Goal: Information Seeking & Learning: Check status

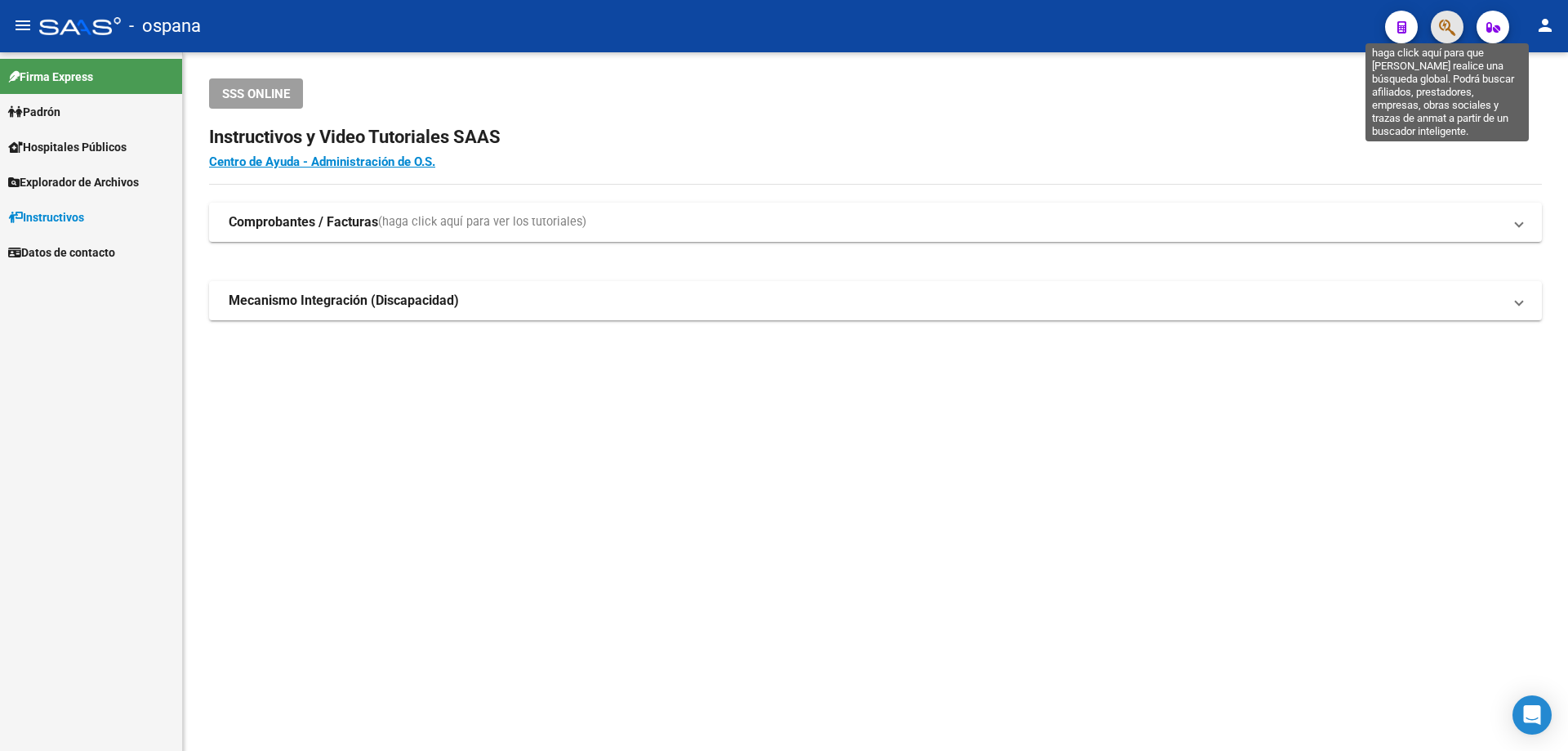
click at [1448, 32] on icon "button" at bounding box center [1448, 27] width 16 height 19
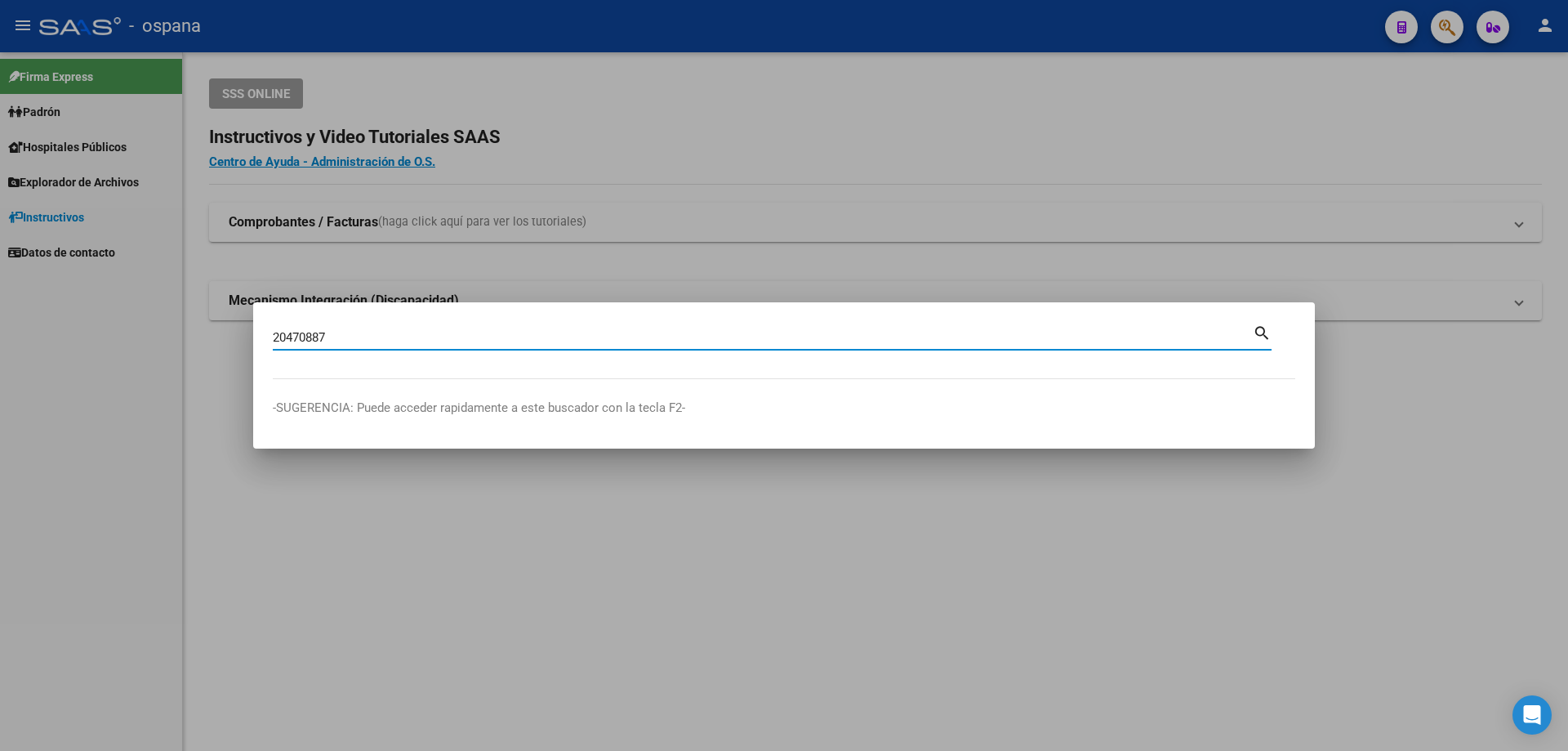
type input "20470887"
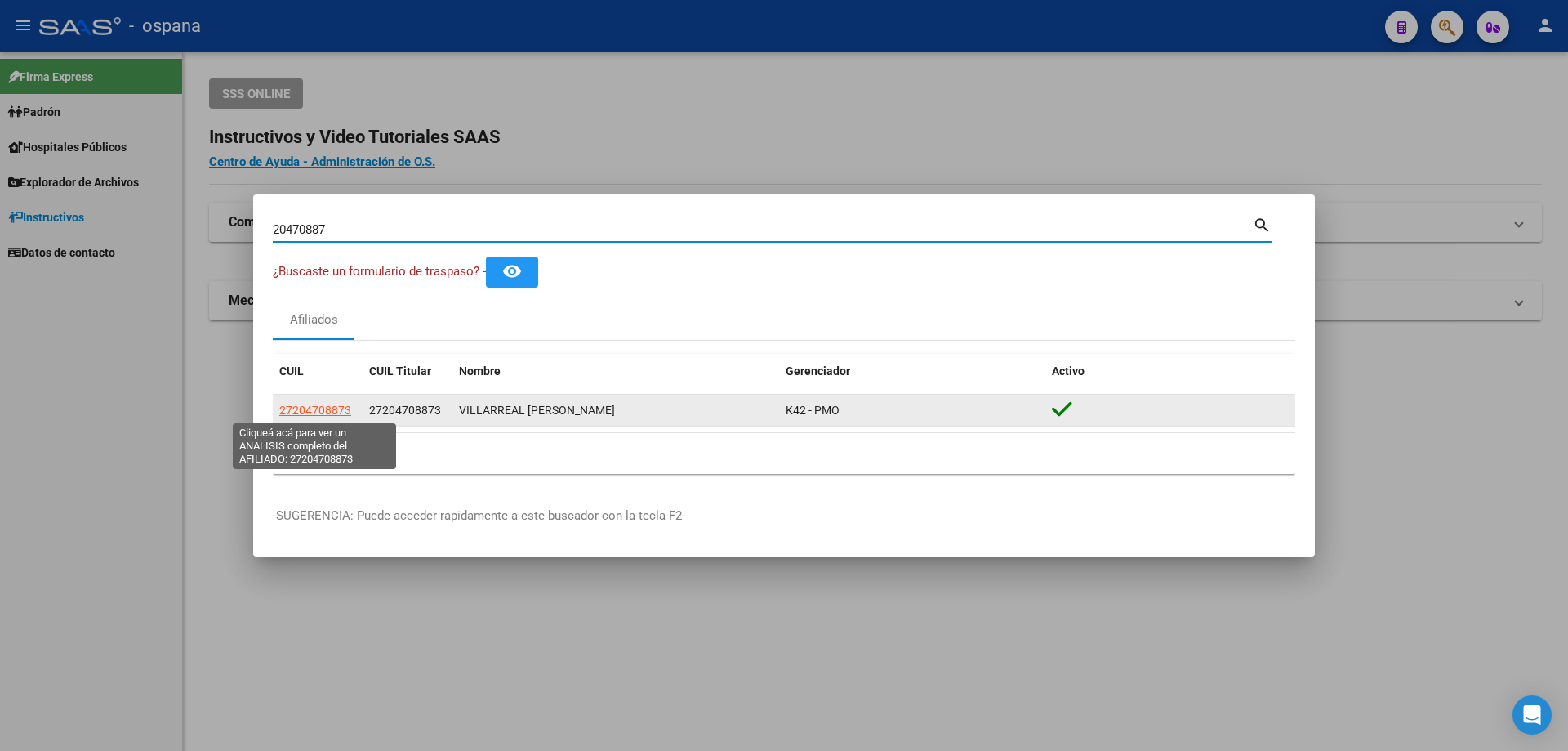
click at [305, 404] on span "27204708873" at bounding box center [315, 410] width 72 height 13
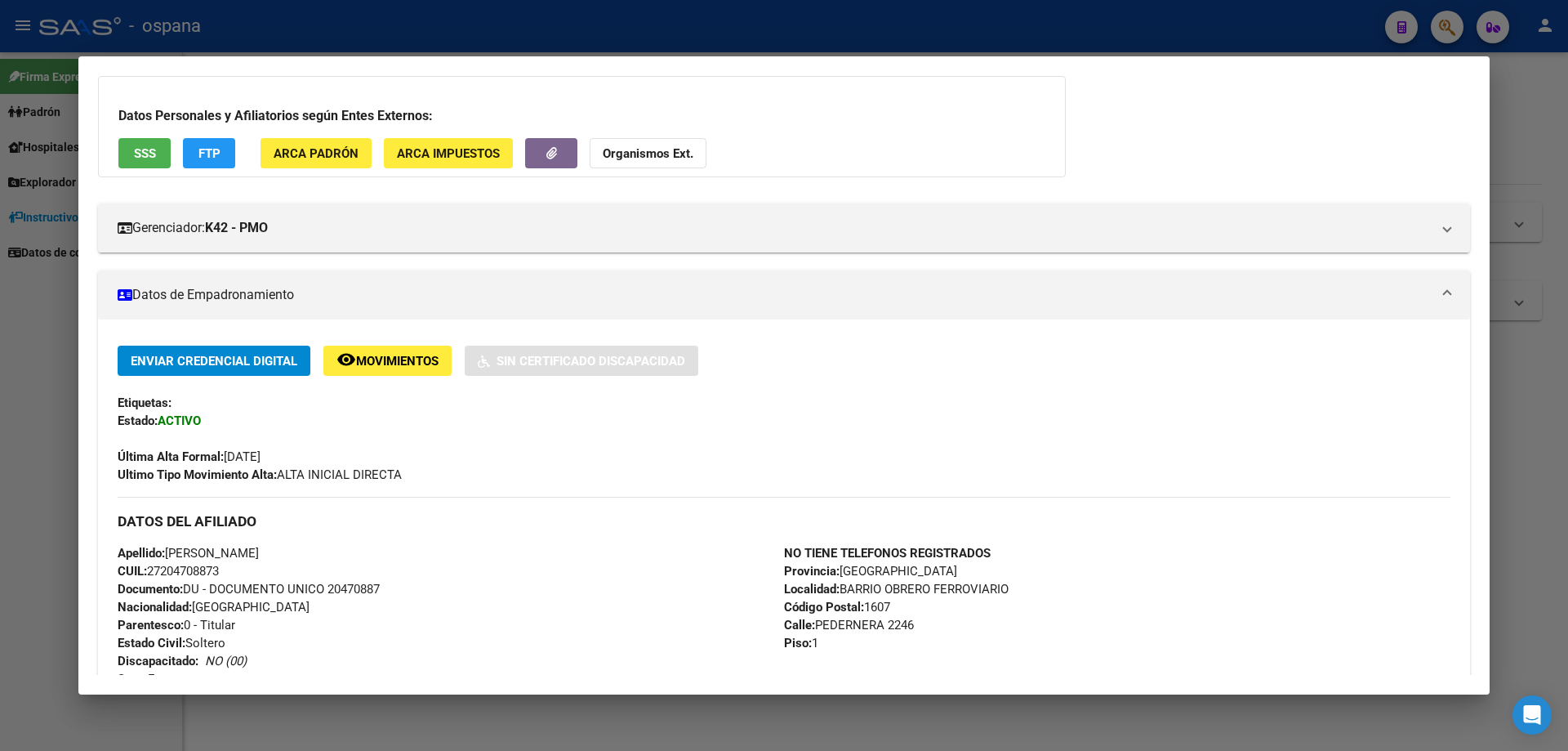
scroll to position [82, 0]
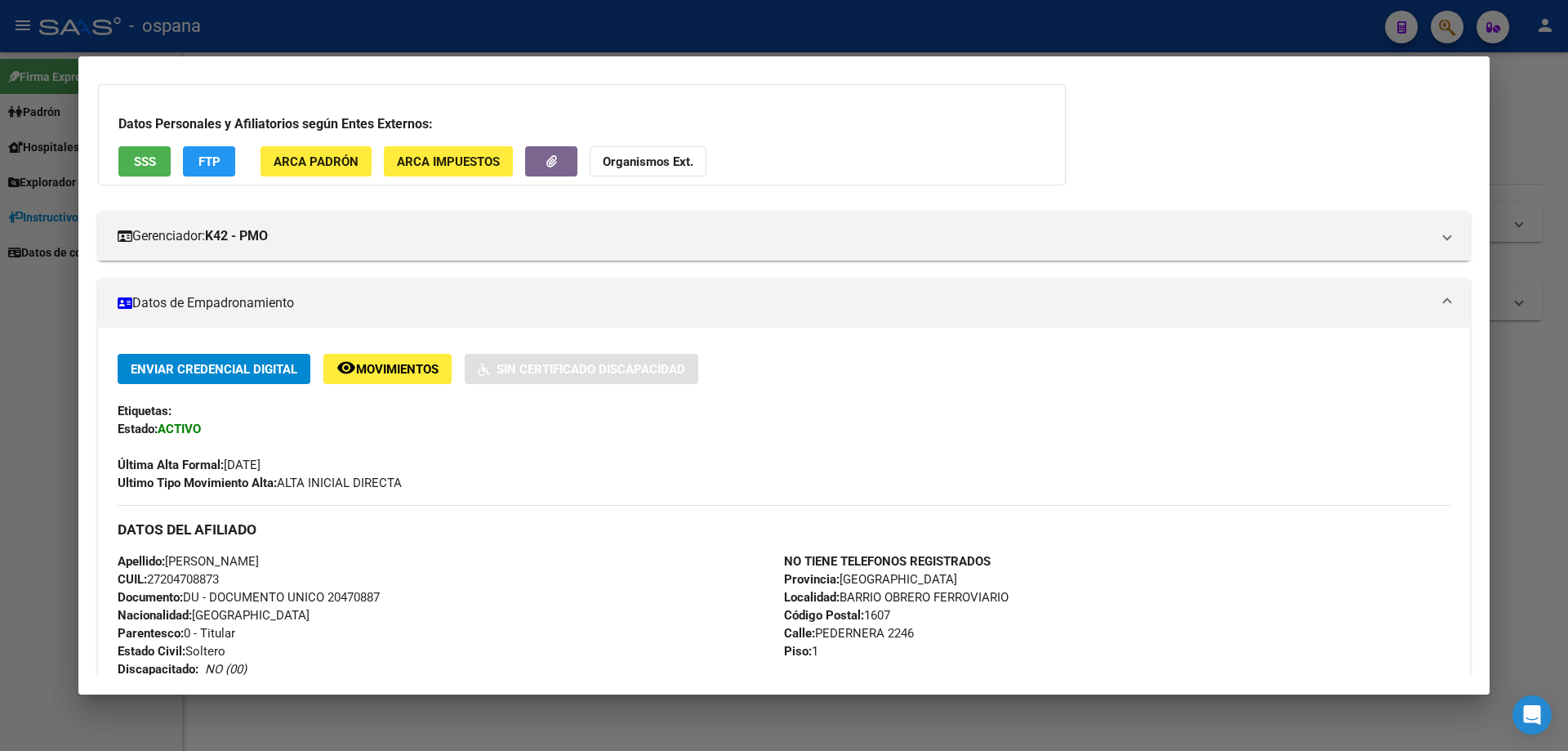
click at [142, 167] on span "SSS" at bounding box center [144, 162] width 22 height 15
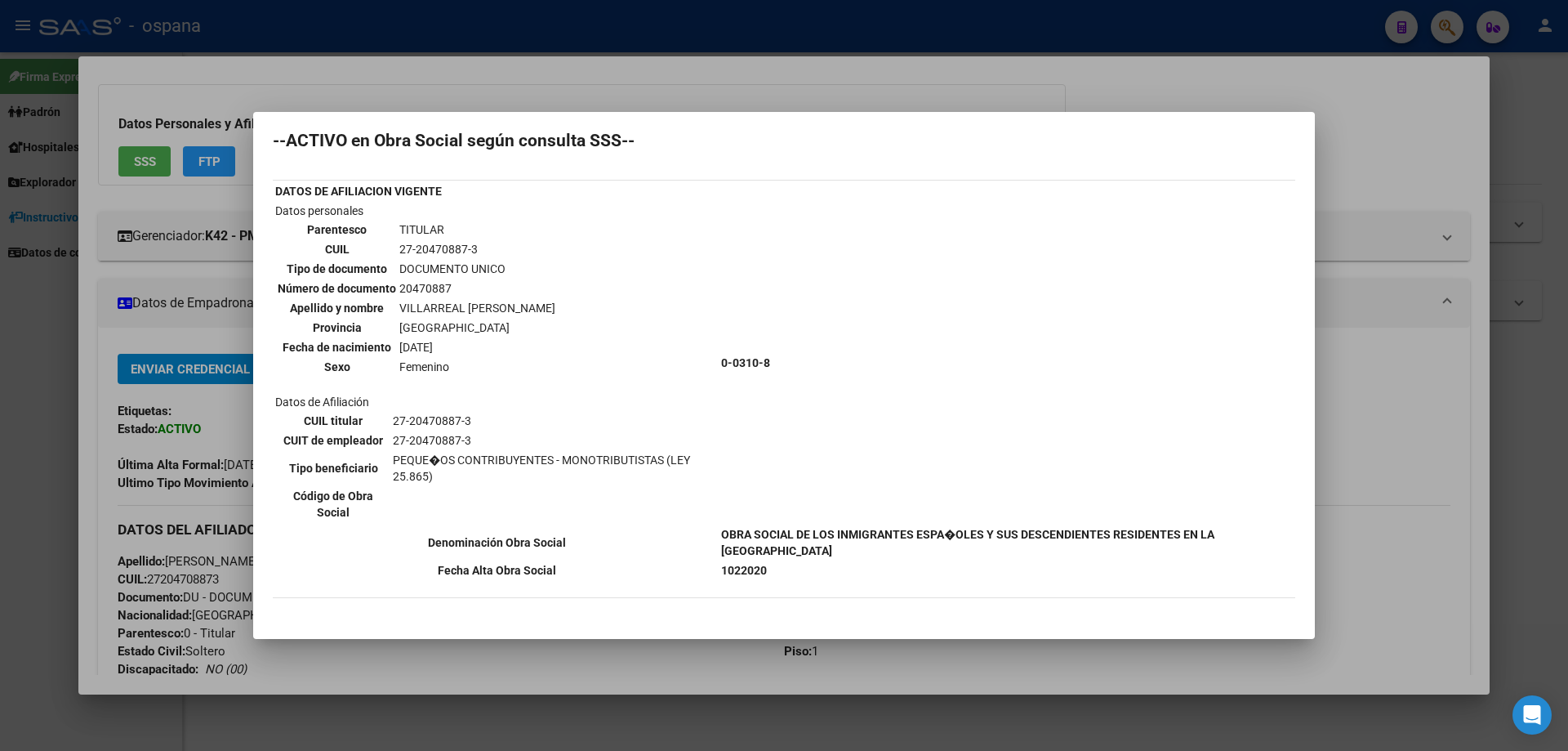
scroll to position [0, 0]
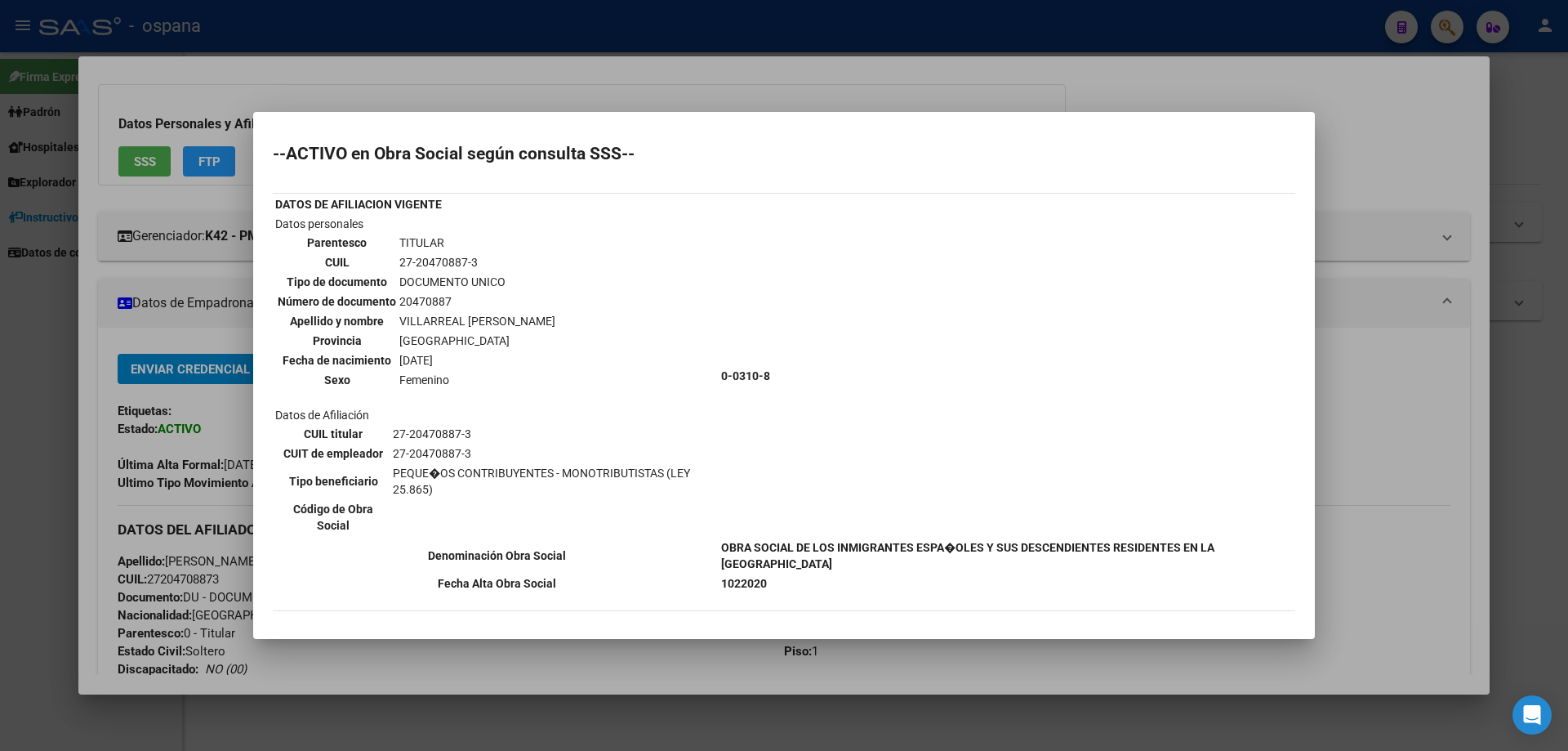
click at [1511, 141] on div at bounding box center [784, 376] width 1568 height 751
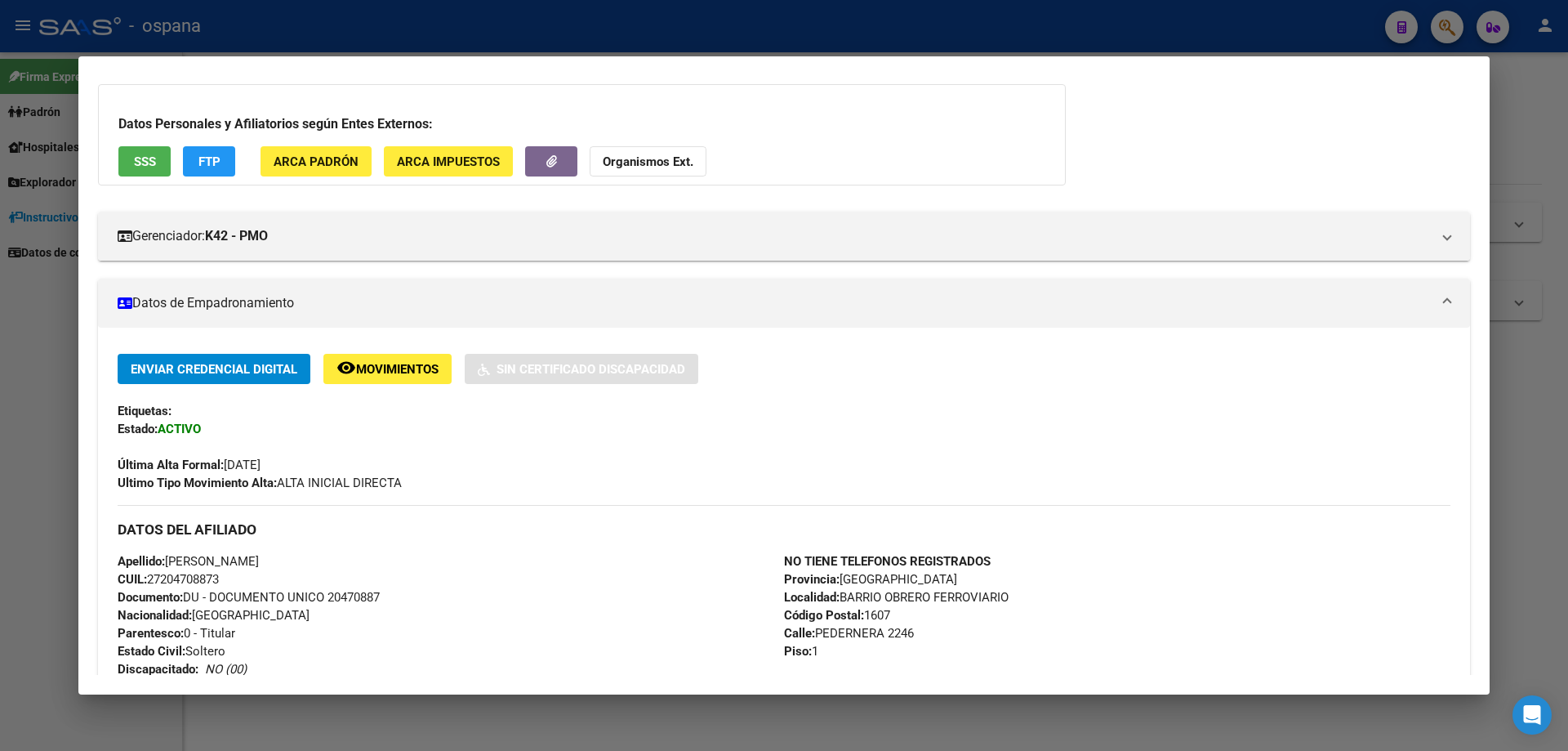
click at [33, 156] on div at bounding box center [784, 376] width 1568 height 751
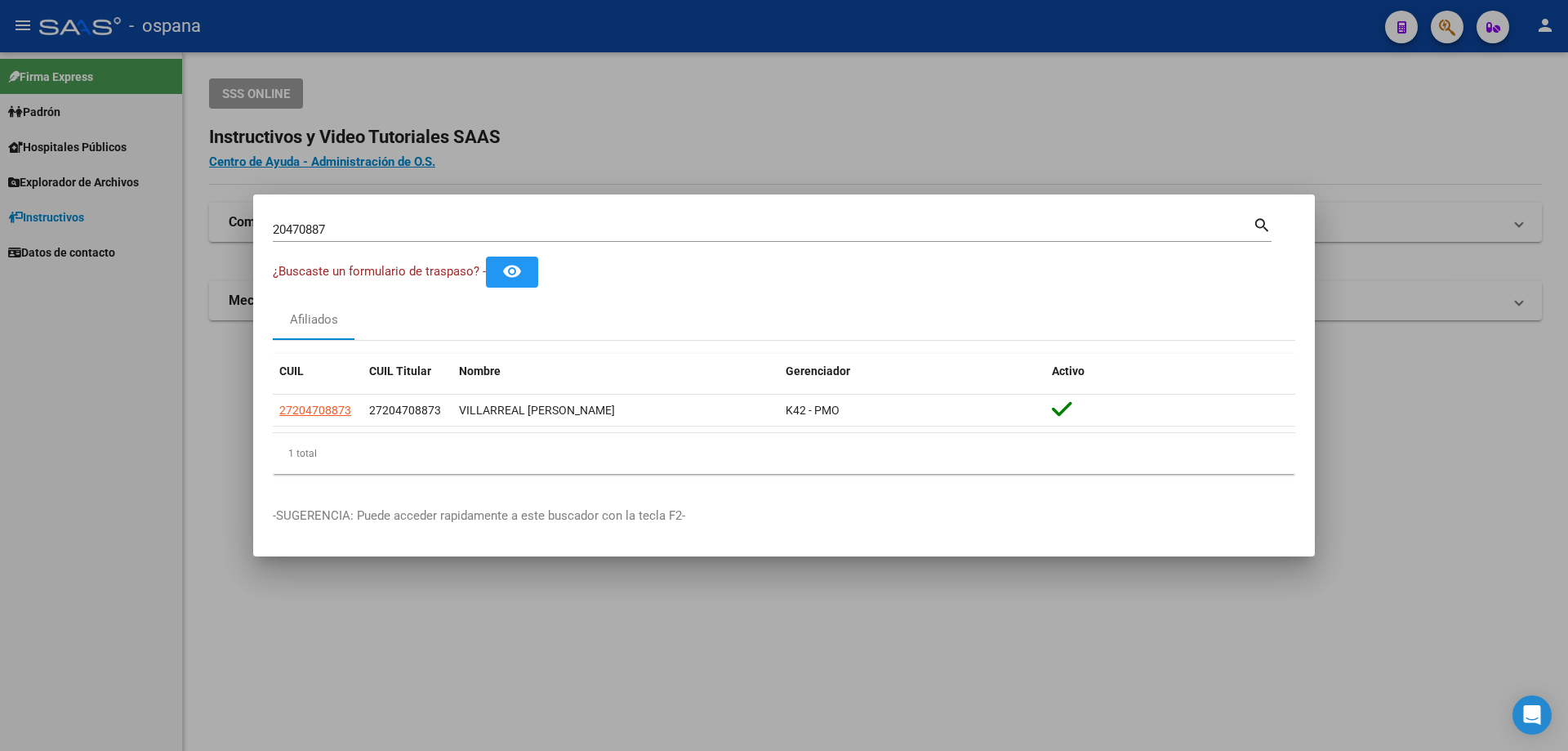
click at [1436, 149] on div at bounding box center [784, 376] width 1568 height 751
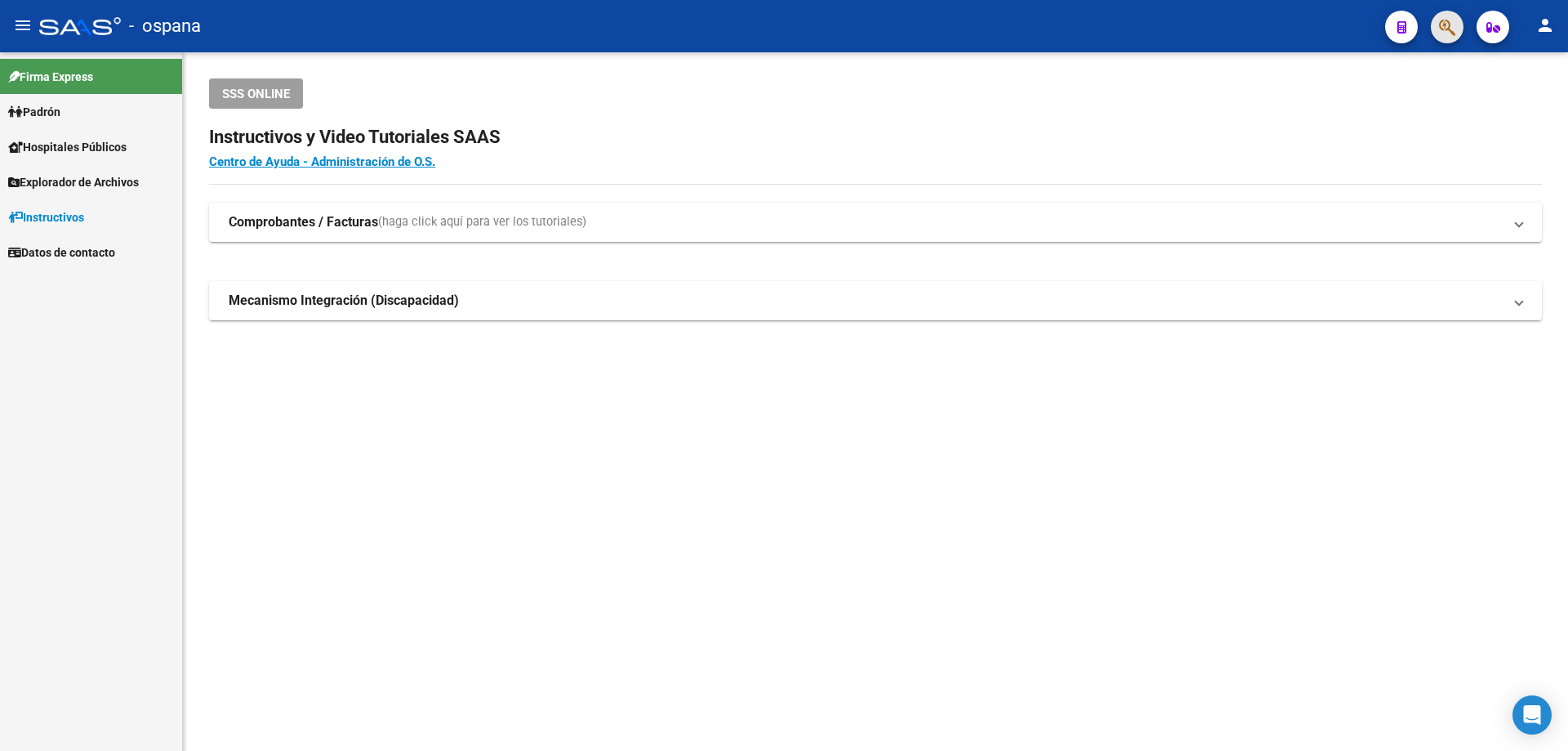
click at [1457, 33] on button "button" at bounding box center [1448, 27] width 33 height 33
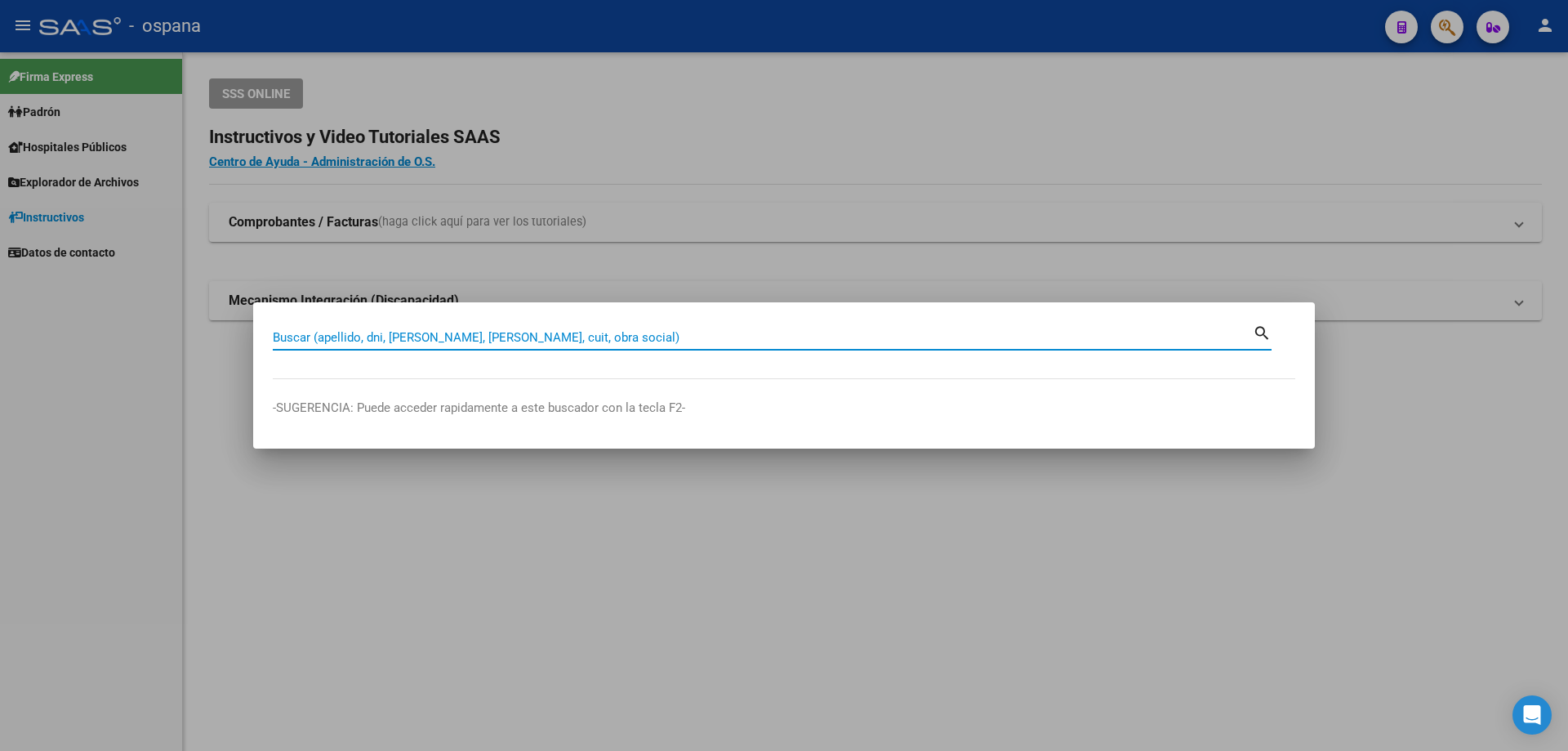
click at [497, 339] on input "Buscar (apellido, dni, [PERSON_NAME], [PERSON_NAME], cuit, obra social)" at bounding box center [763, 338] width 980 height 15
type input "32517617"
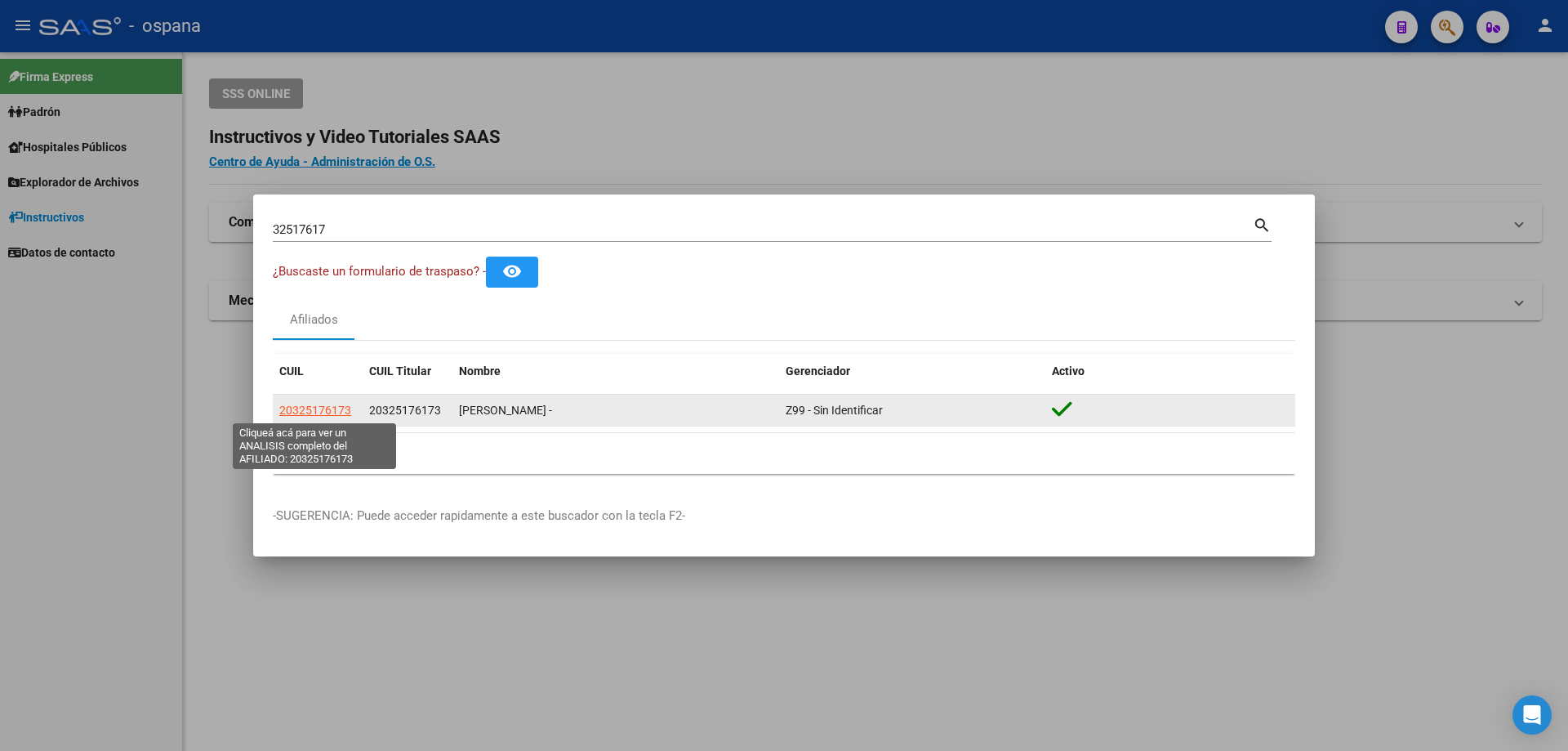
click at [301, 404] on span "20325176173" at bounding box center [315, 410] width 72 height 13
type textarea "20325176173"
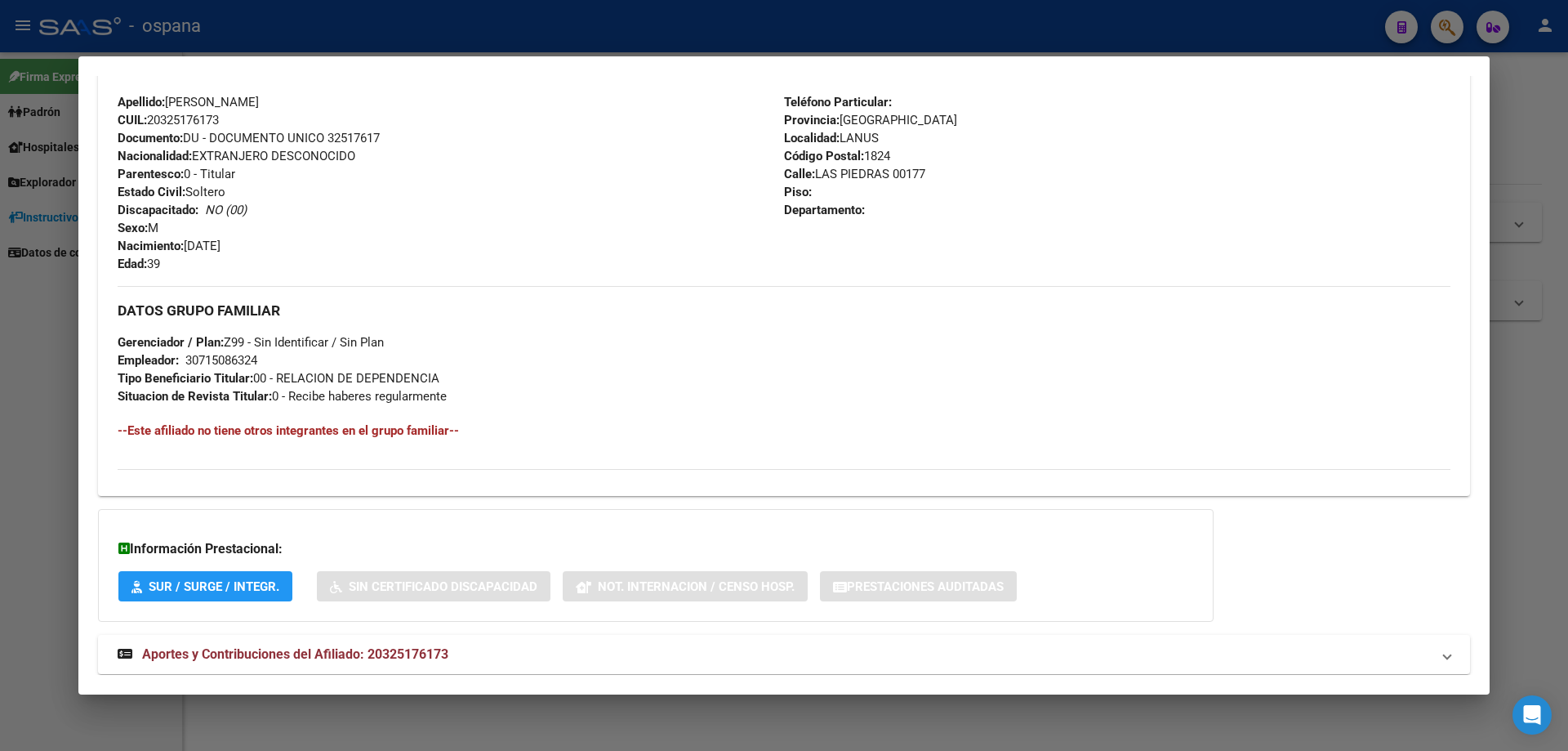
scroll to position [608, 0]
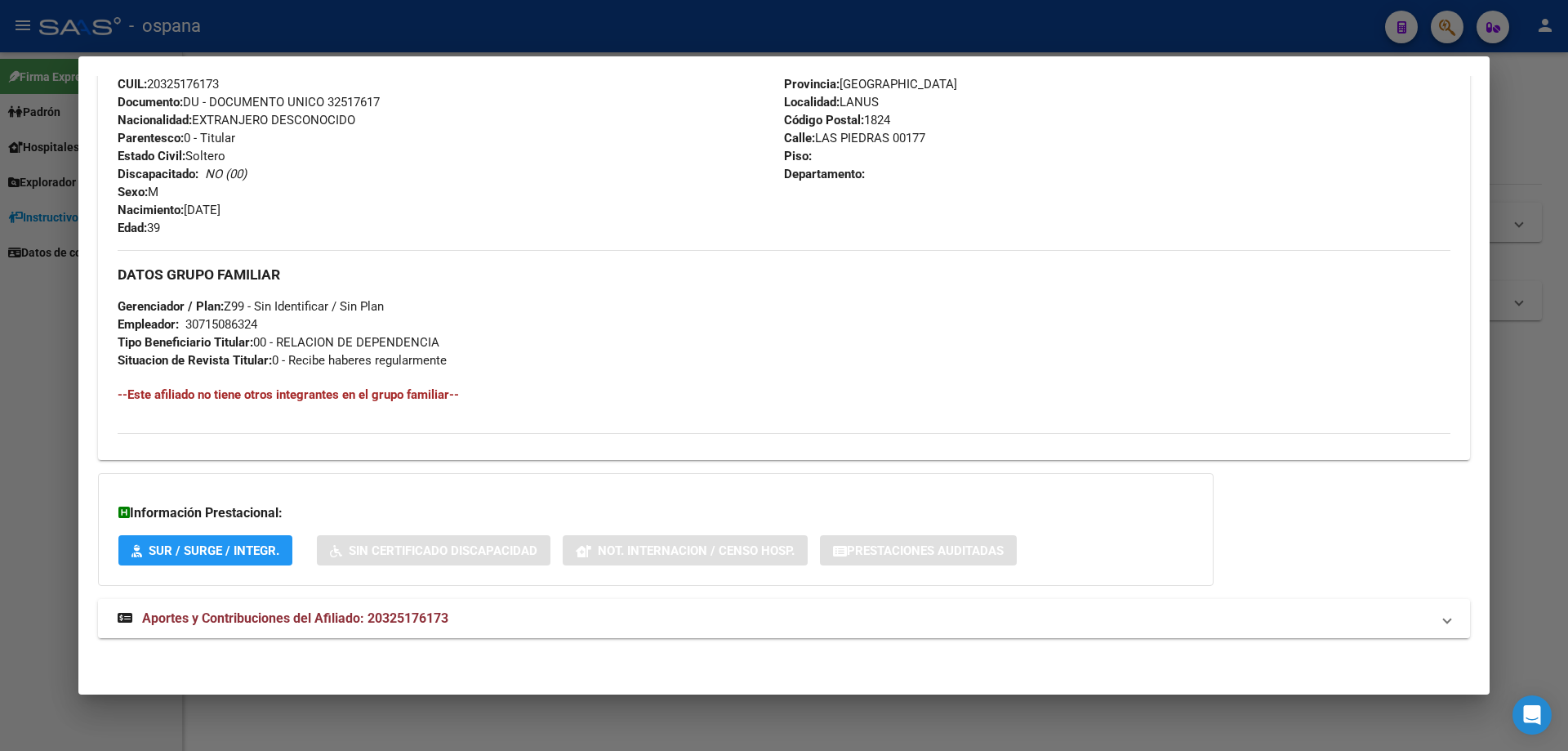
click at [363, 613] on span "Aportes y Contribuciones del Afiliado: 20325176173" at bounding box center [294, 618] width 306 height 16
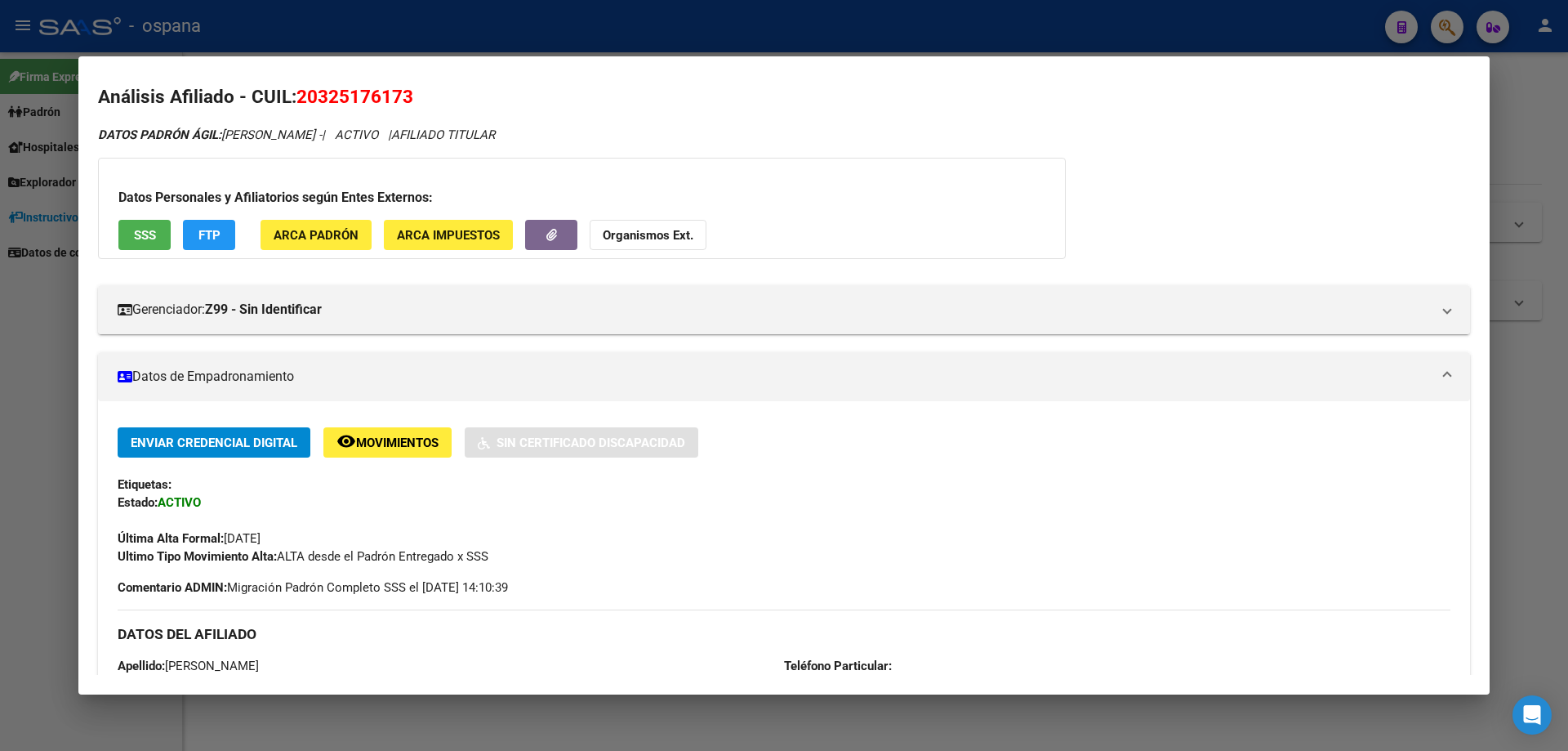
scroll to position [0, 0]
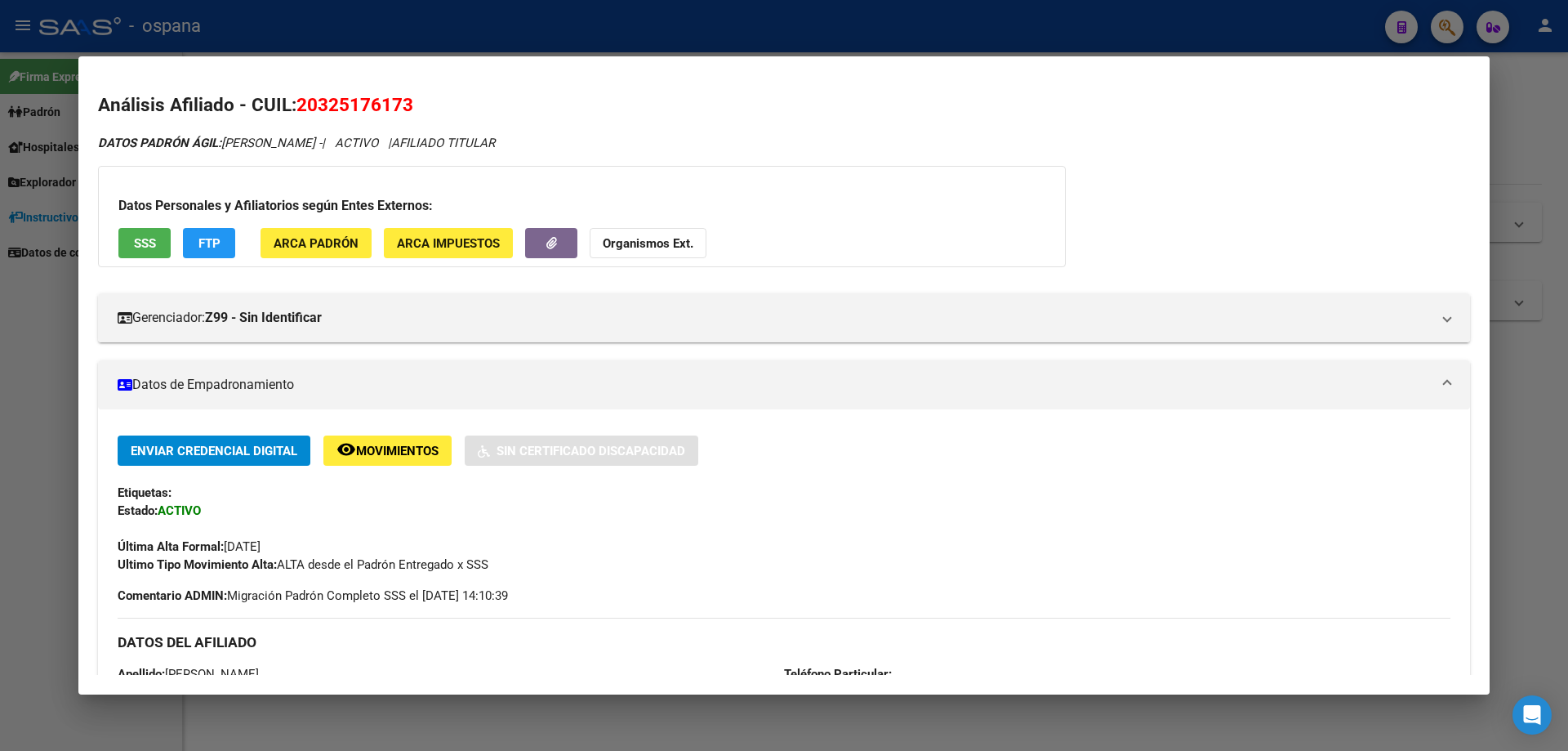
click at [143, 248] on span "SSS" at bounding box center [144, 243] width 22 height 15
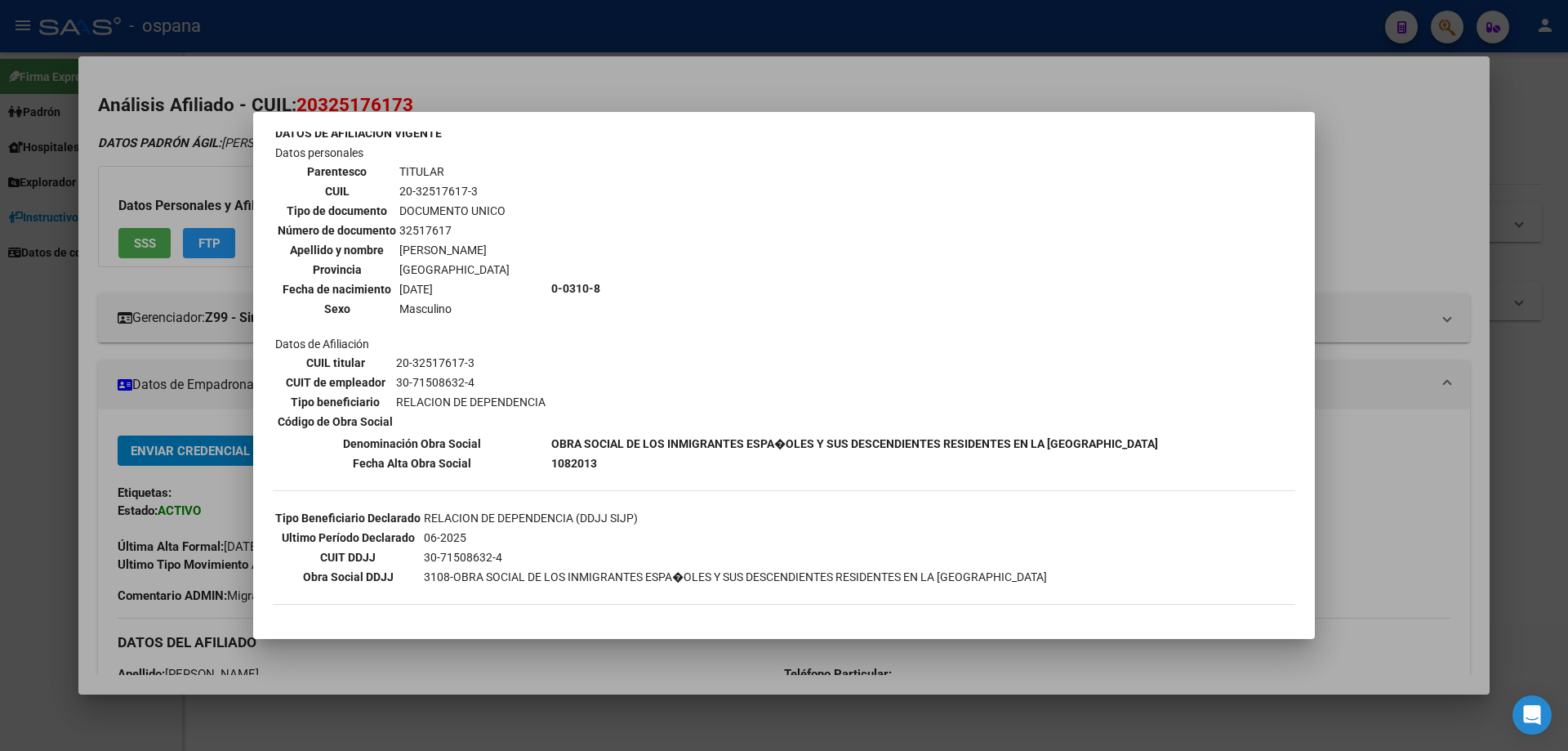
scroll to position [324, 0]
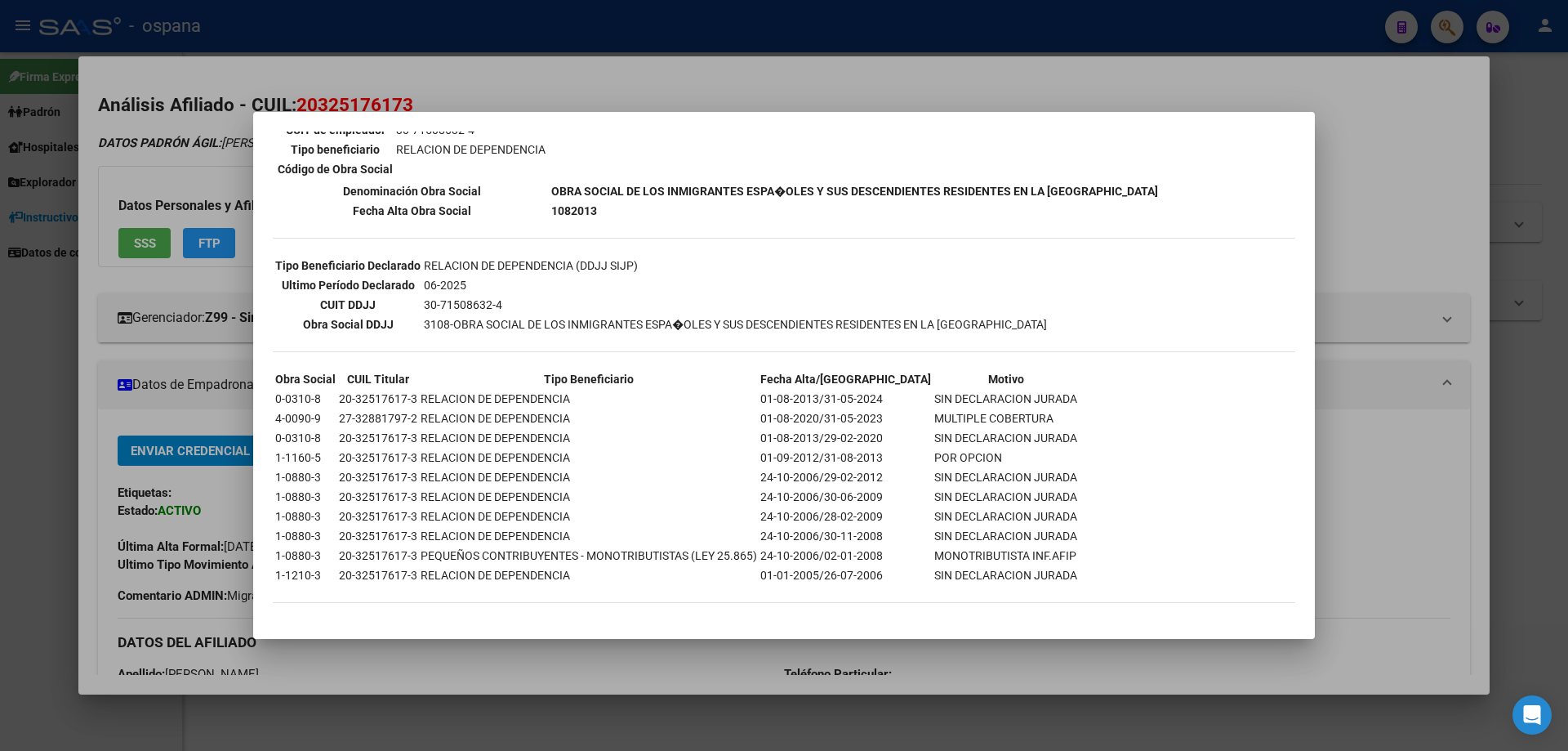
drag, startPoint x: 1031, startPoint y: 440, endPoint x: 242, endPoint y: 445, distance: 789.0
click at [242, 445] on div "32517617 Buscar (apellido, dni, cuil, nro traspaso, cuit, obra social) search ¿…" at bounding box center [784, 376] width 1568 height 751
click at [665, 486] on table "Obra Social CUIL Titular Tipo Beneficiario Fecha Alta/Baja Motivo 0-0310-8 20-3…" at bounding box center [676, 477] width 807 height 217
drag, startPoint x: 864, startPoint y: 454, endPoint x: 1034, endPoint y: 470, distance: 170.8
click at [1034, 470] on div "--ACTIVO en Obra Social según consulta SSS-- DATOS DE AFILIACION VIGENTE Datos …" at bounding box center [784, 220] width 1023 height 797
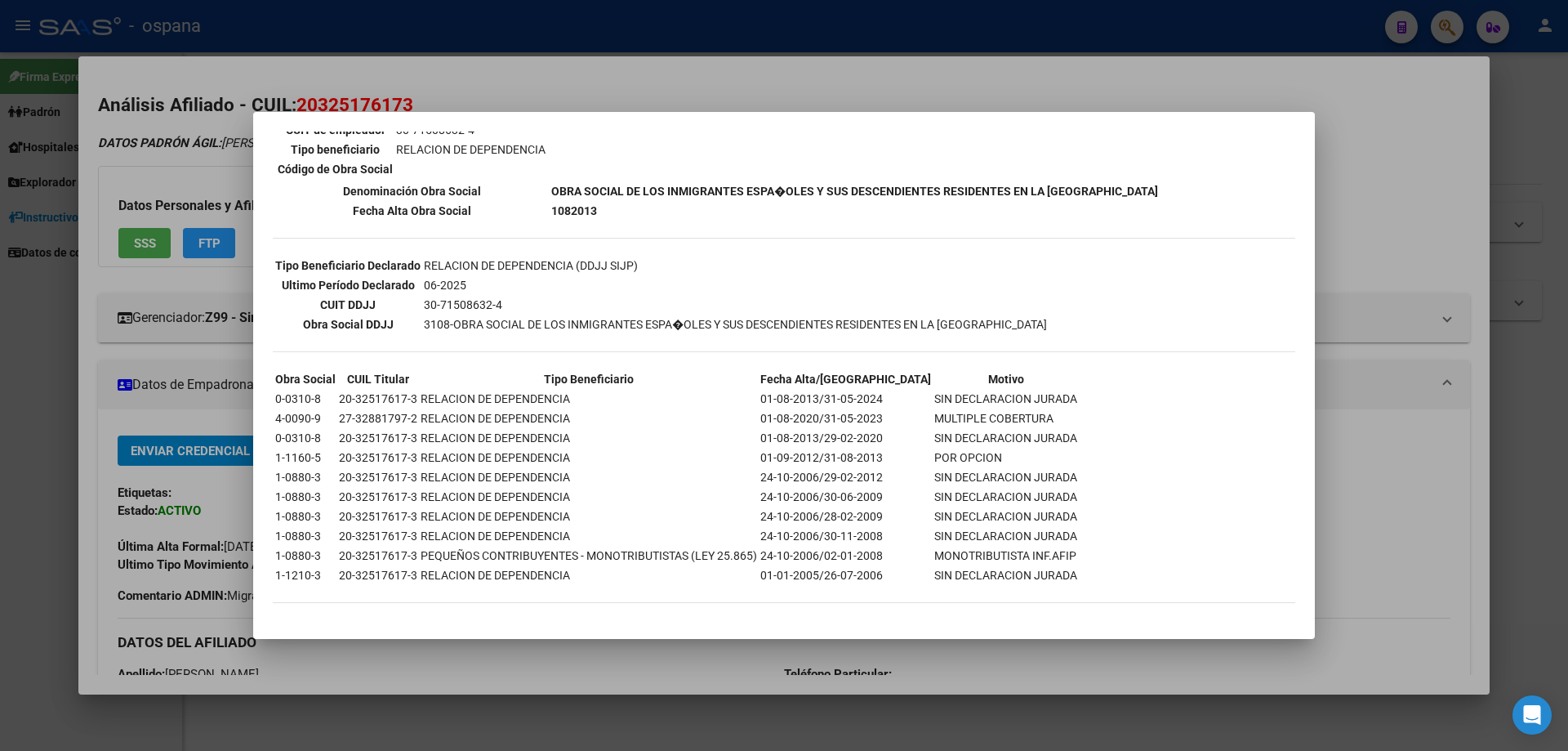
click at [1016, 436] on td "SIN DECLARACION JURADA" at bounding box center [1005, 438] width 144 height 18
click at [1073, 436] on div "--ACTIVO en Obra Social según consulta SSS-- DATOS DE AFILIACION VIGENTE Datos …" at bounding box center [784, 220] width 1023 height 797
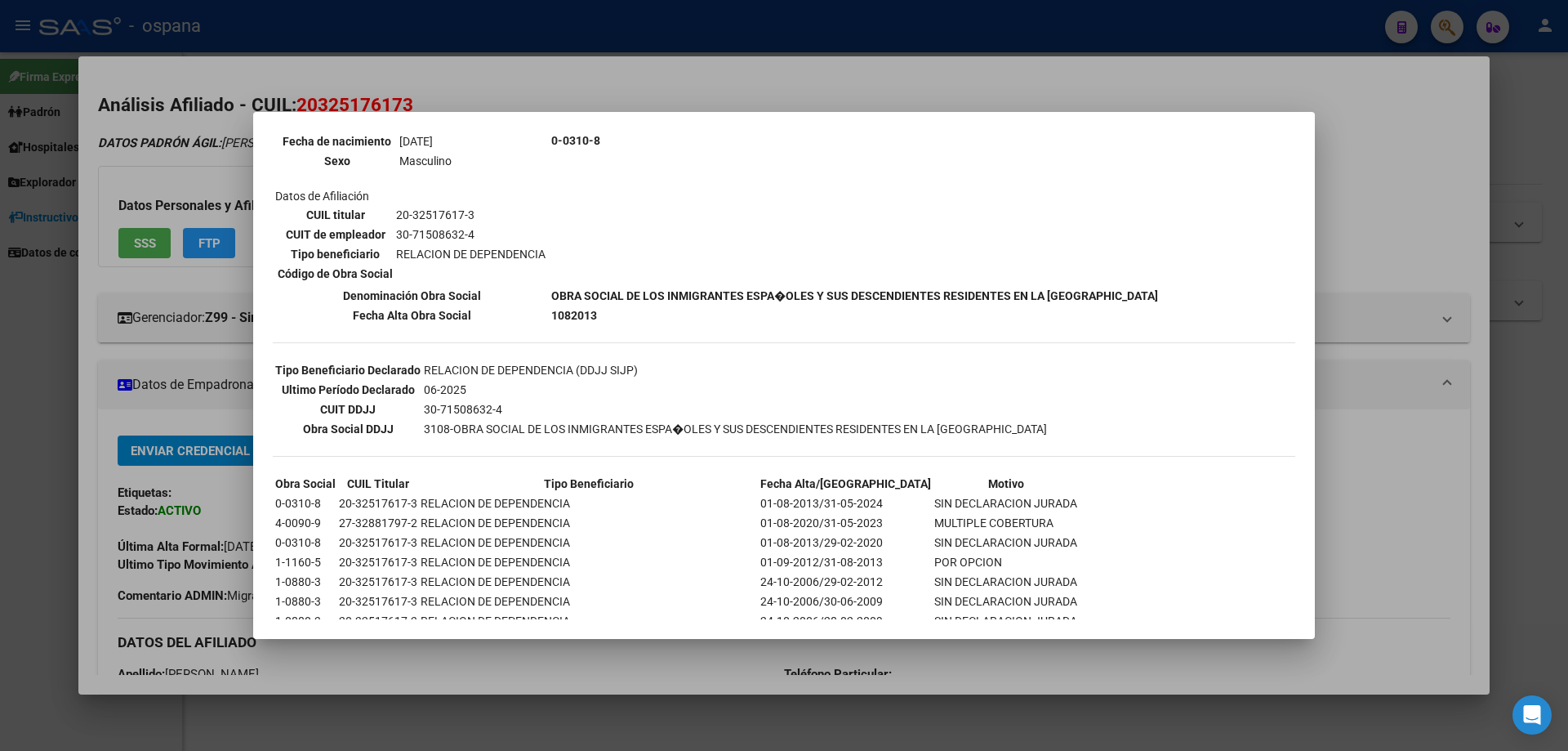
scroll to position [0, 0]
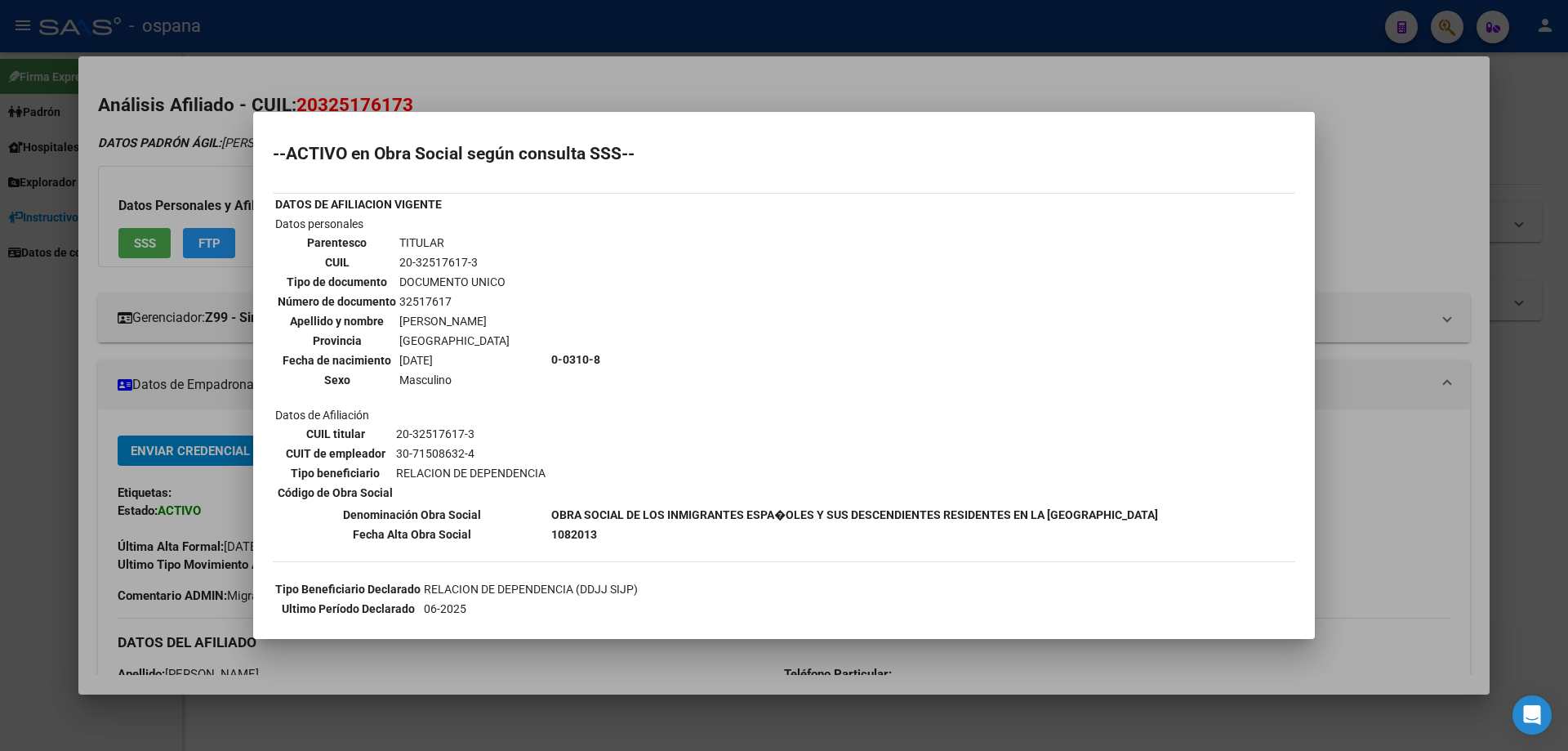
click at [643, 536] on td "1082013" at bounding box center [855, 535] width 609 height 18
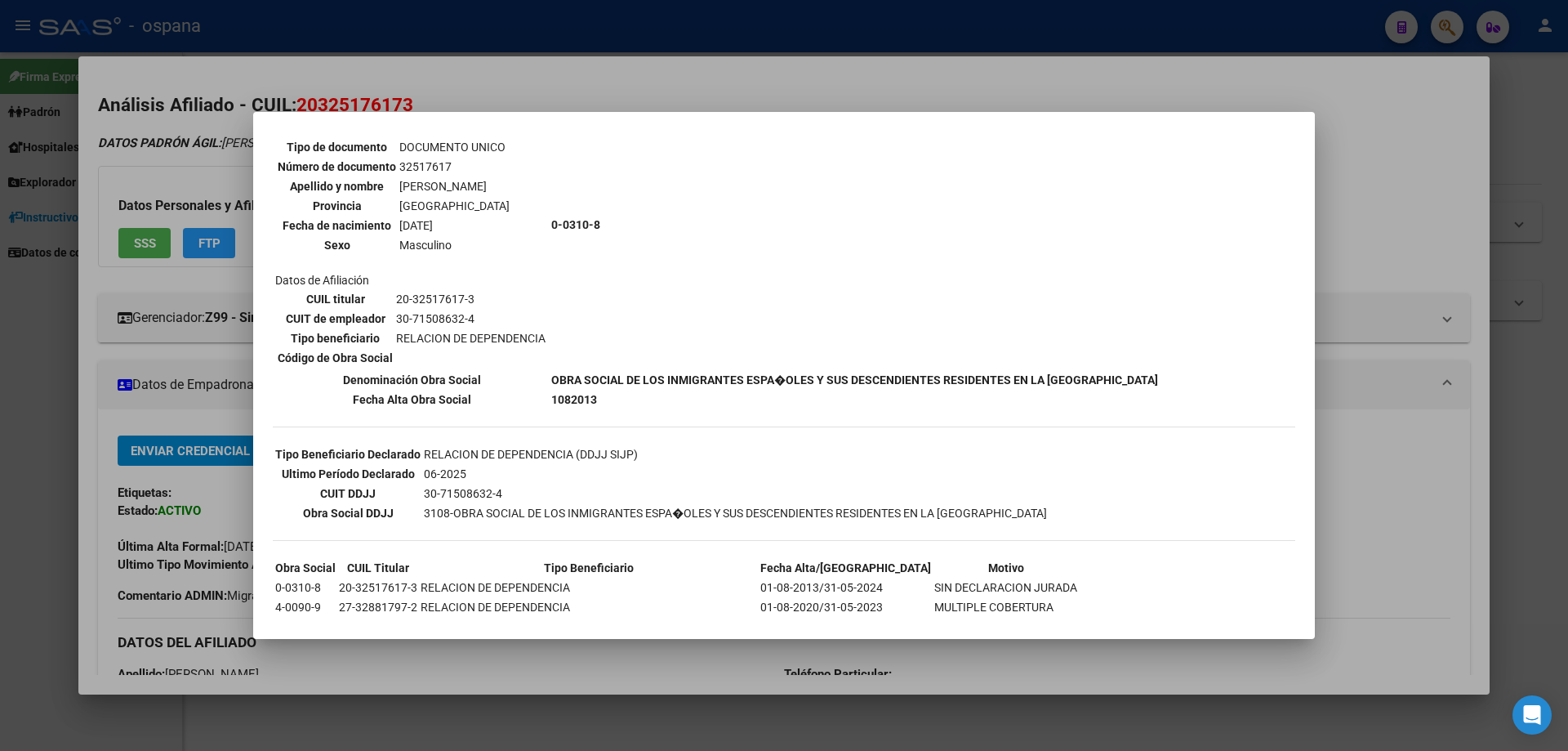
scroll to position [163, 0]
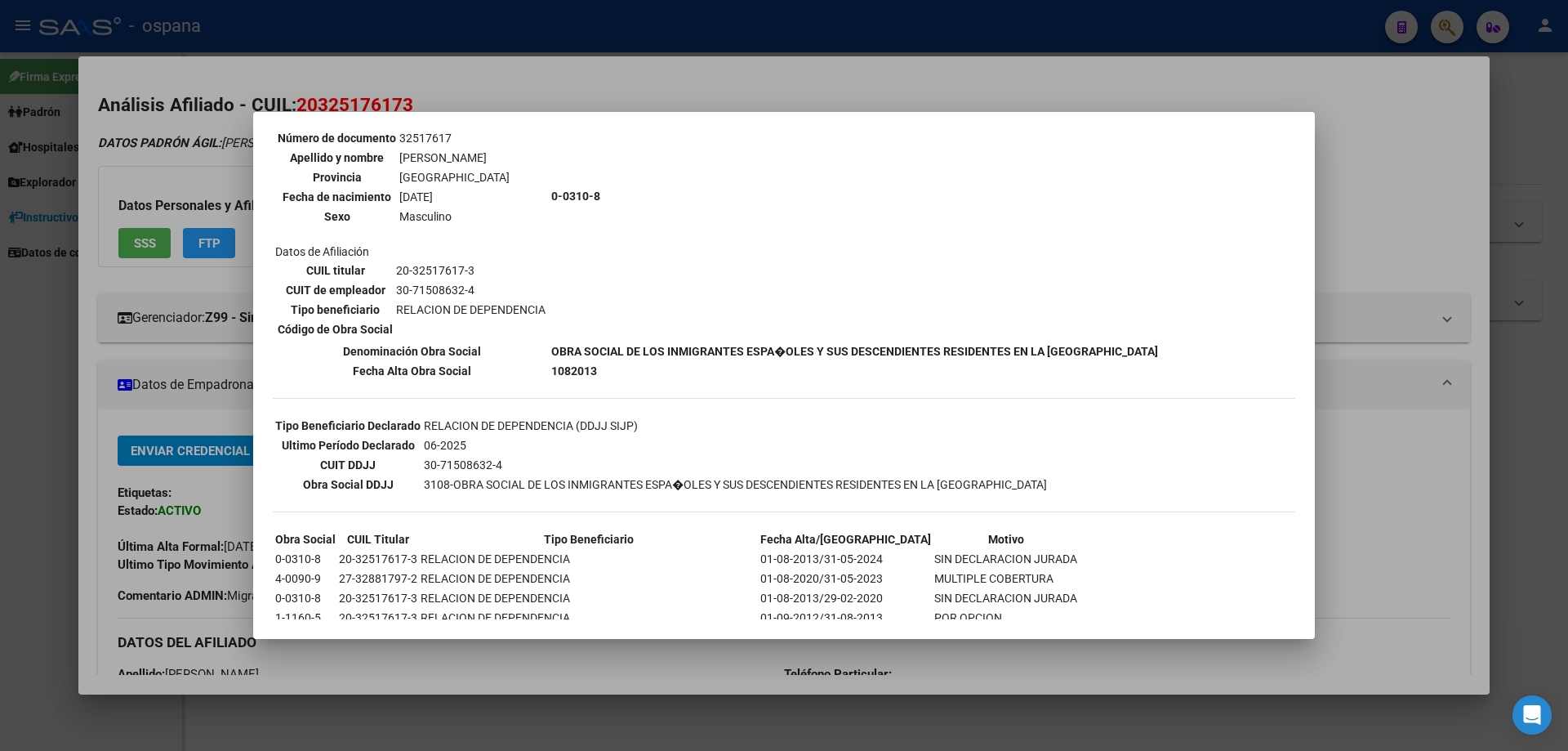
drag, startPoint x: 332, startPoint y: 441, endPoint x: 532, endPoint y: 456, distance: 200.6
click at [532, 456] on tbody "Tipo Beneficiario Declarado RELACION DE DEPENDENCIA (DDJJ SIJP) Ultimo Período …" at bounding box center [662, 455] width 774 height 77
click at [583, 466] on td "30-71508632-4" at bounding box center [736, 465] width 625 height 18
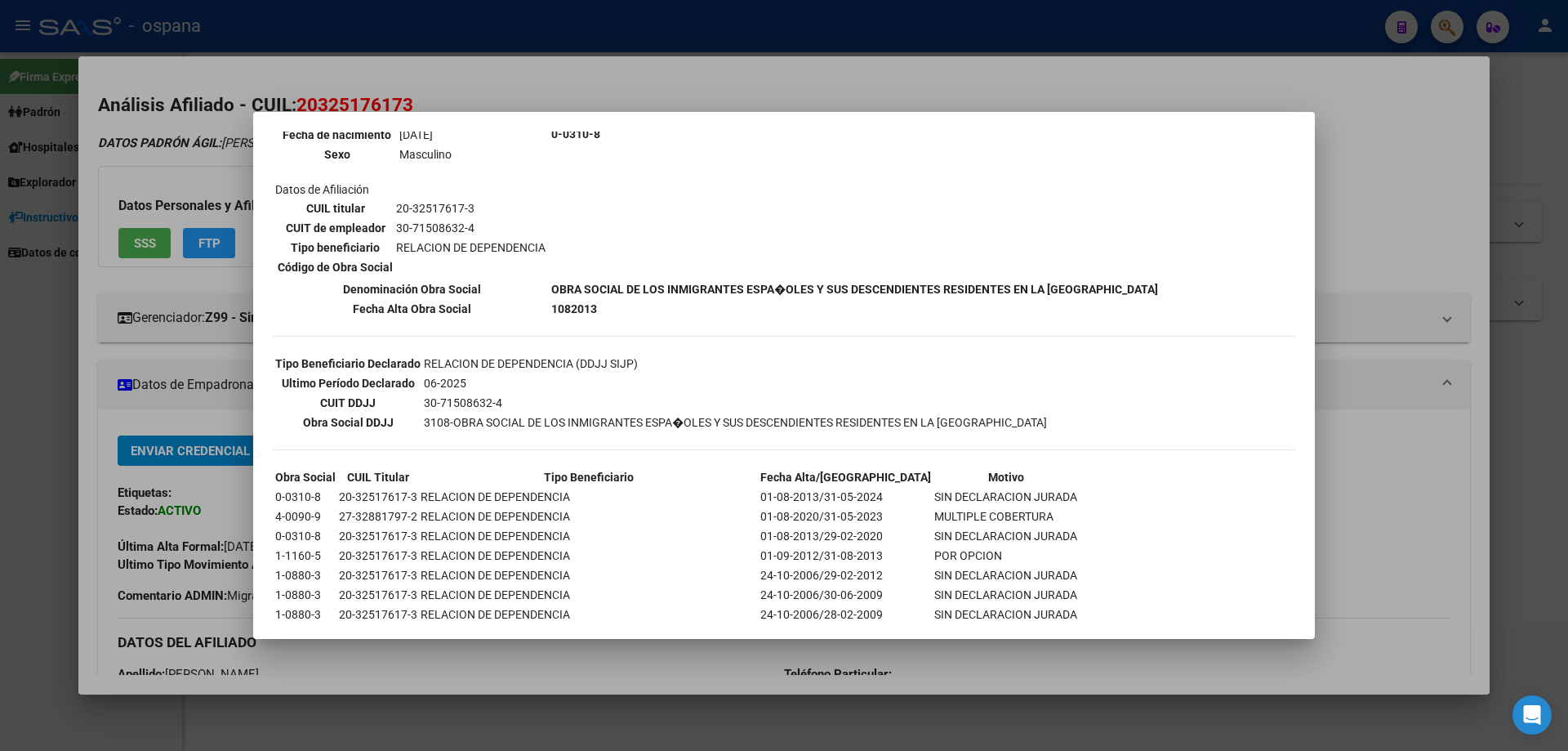
scroll to position [0, 0]
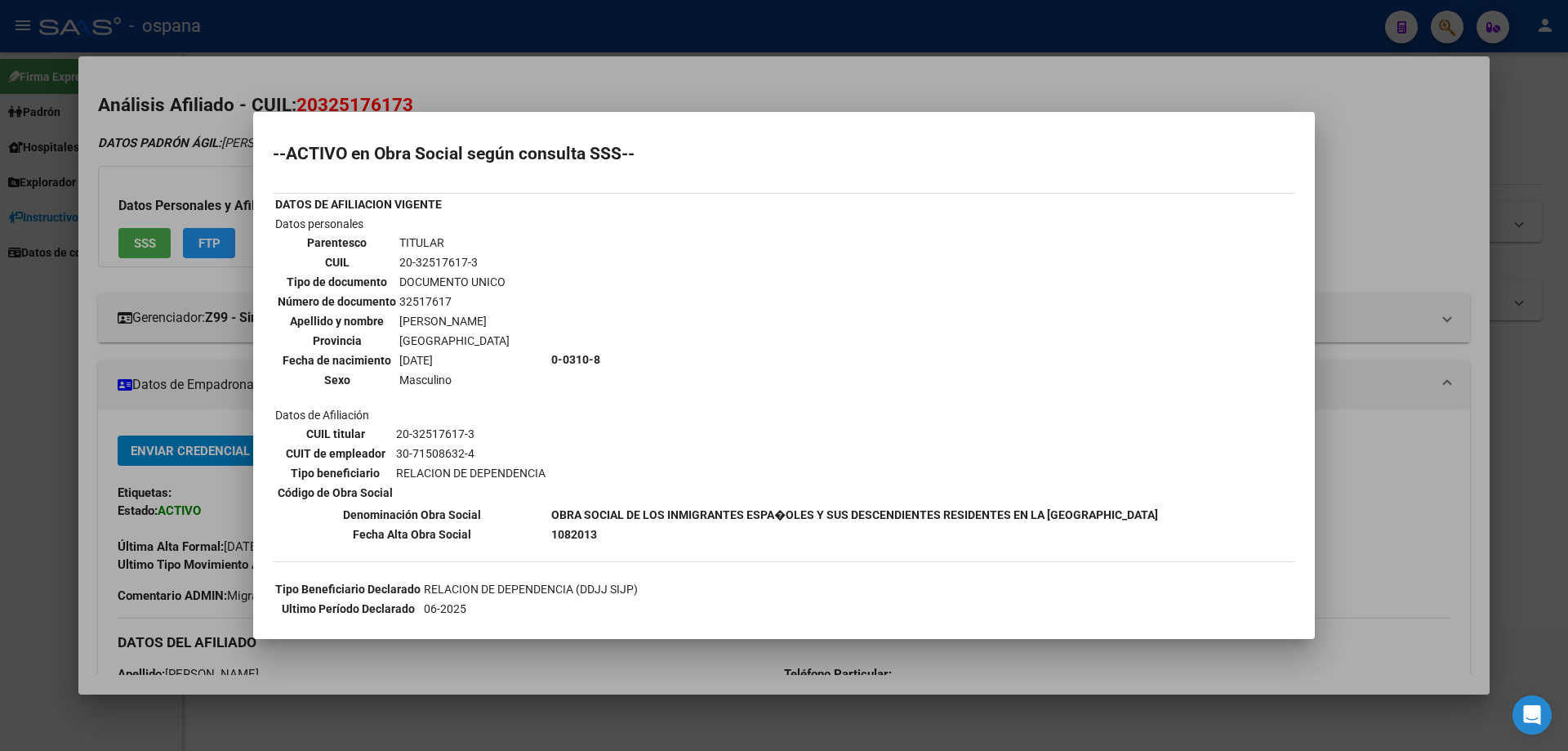
drag, startPoint x: 651, startPoint y: 531, endPoint x: 590, endPoint y: 521, distance: 61.8
click at [590, 521] on tbody "DATOS DE AFILIACION VIGENTE Datos personales Parentesco TITULAR CUIL 20-3251761…" at bounding box center [717, 370] width 885 height 348
click at [609, 416] on td "0-0310-8" at bounding box center [855, 359] width 609 height 290
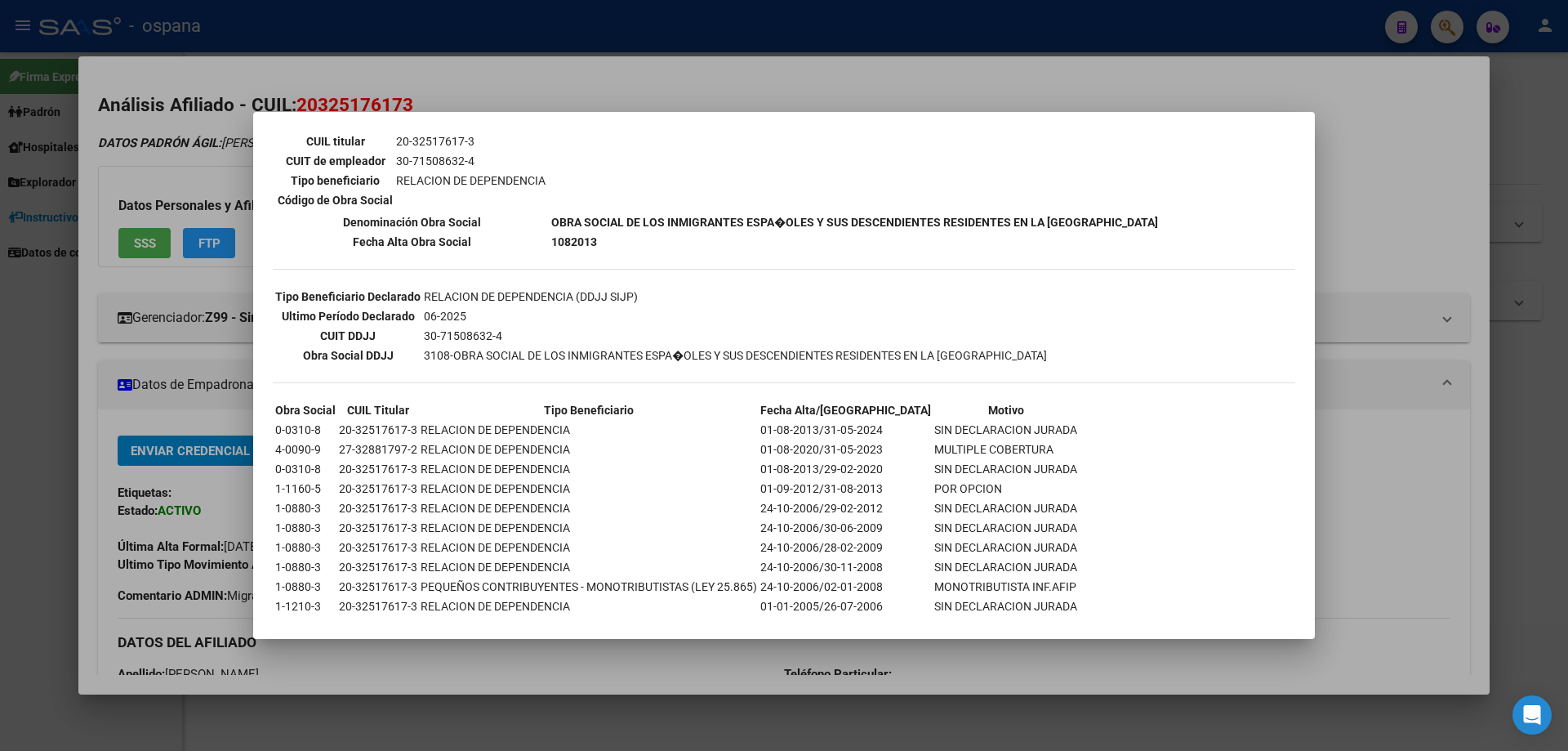
scroll to position [324, 0]
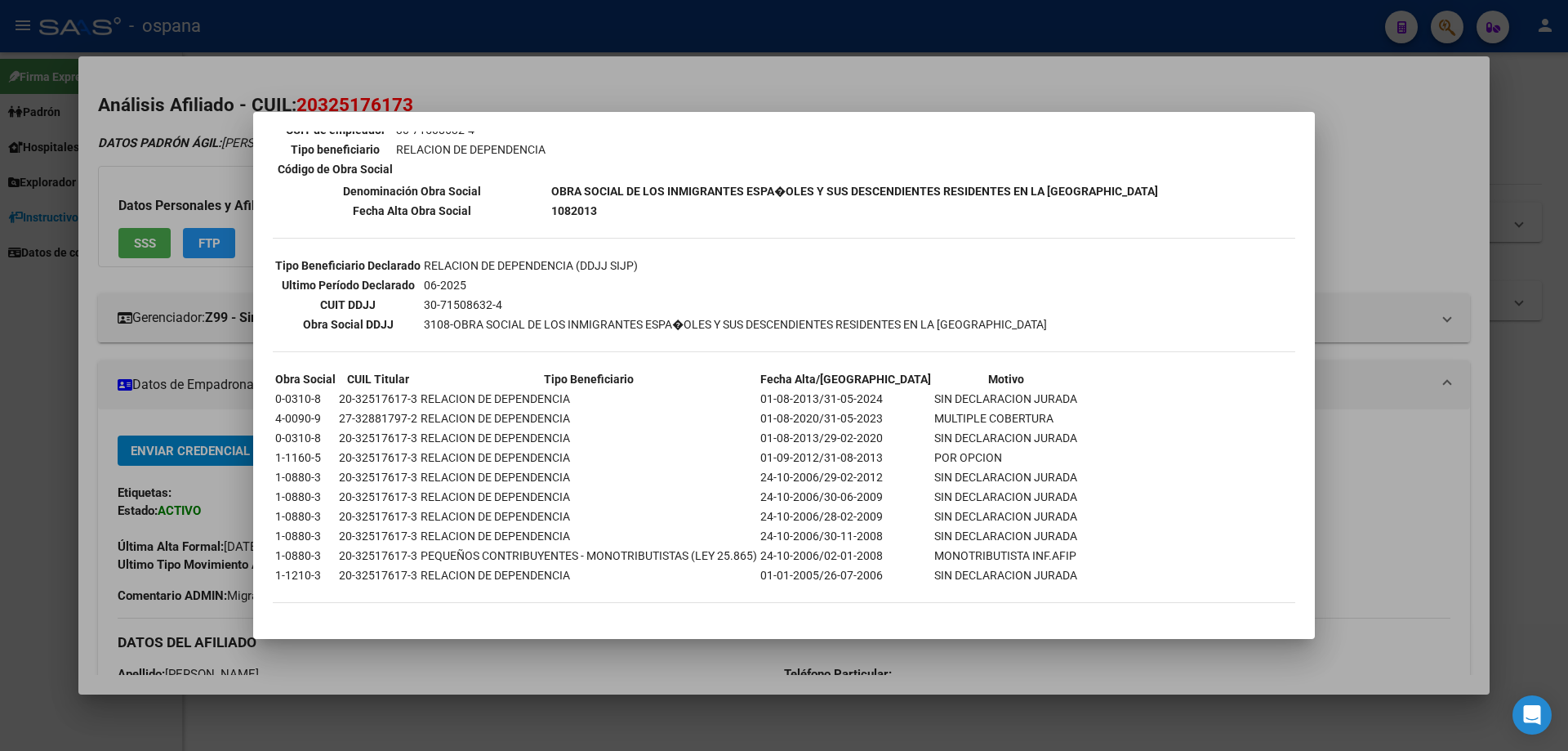
drag, startPoint x: 804, startPoint y: 437, endPoint x: 655, endPoint y: 419, distance: 150.1
click at [652, 418] on tbody "Obra Social CUIL Titular Tipo Beneficiario Fecha Alta/Baja Motivo 0-0310-8 20-3…" at bounding box center [676, 477] width 804 height 214
click at [1005, 454] on td "POR OPCION" at bounding box center [1005, 458] width 144 height 18
drag, startPoint x: 1007, startPoint y: 440, endPoint x: 337, endPoint y: 415, distance: 670.5
click at [337, 415] on div "--ACTIVO en Obra Social según consulta SSS-- DATOS DE AFILIACION VIGENTE Datos …" at bounding box center [784, 220] width 1023 height 797
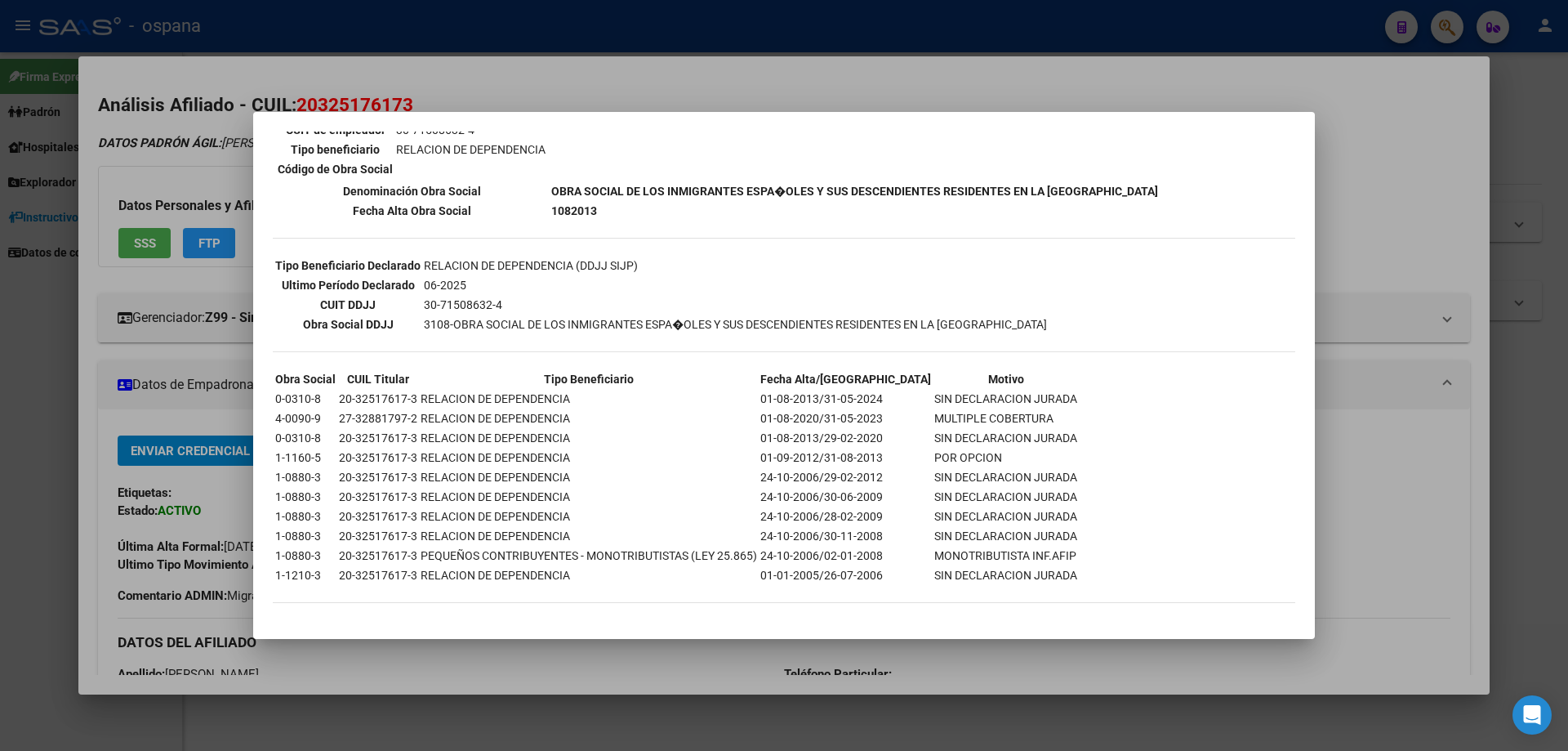
click at [986, 468] on td "SIN DECLARACION JURADA" at bounding box center [1005, 477] width 144 height 18
drag, startPoint x: 1032, startPoint y: 557, endPoint x: 205, endPoint y: 380, distance: 845.7
click at [205, 380] on div "32517617 Buscar (apellido, dni, cuil, nro traspaso, cuit, obra social) search ¿…" at bounding box center [784, 376] width 1568 height 751
click at [724, 416] on td "RELACION DE DEPENDENCIA" at bounding box center [589, 418] width 338 height 18
drag, startPoint x: 275, startPoint y: 375, endPoint x: 1002, endPoint y: 597, distance: 760.1
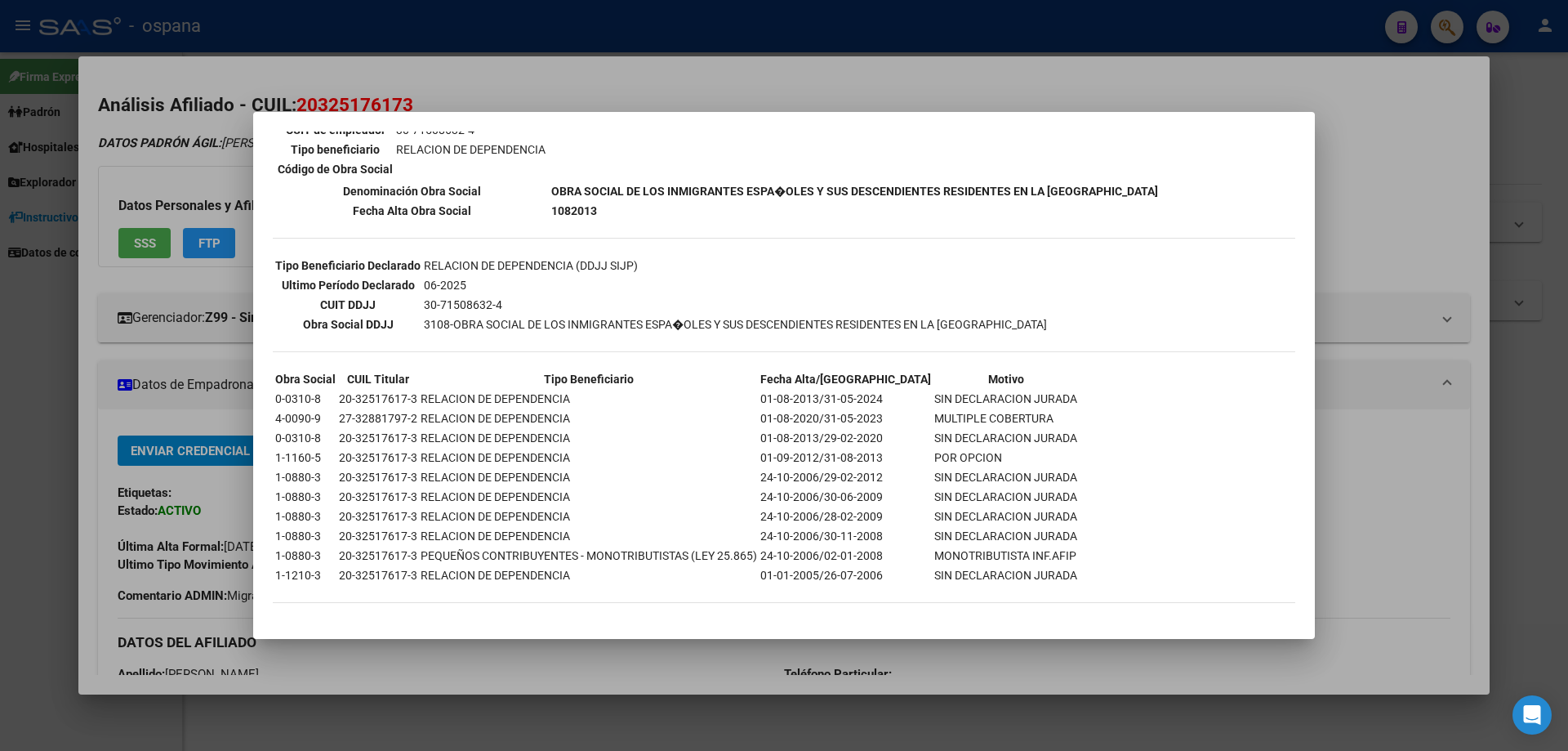
click at [1002, 597] on div "--ACTIVO en Obra Social según consulta SSS-- DATOS DE AFILIACION VIGENTE Datos …" at bounding box center [784, 220] width 1023 height 797
click at [1065, 520] on div "--ACTIVO en Obra Social según consulta SSS-- DATOS DE AFILIACION VIGENTE Datos …" at bounding box center [784, 220] width 1023 height 797
drag, startPoint x: 1041, startPoint y: 577, endPoint x: 270, endPoint y: 383, distance: 795.0
click at [270, 383] on mat-dialog-content "--ACTIVO en Obra Social según consulta SSS-- DATOS DE AFILIACION VIGENTE Datos …" at bounding box center [784, 375] width 1062 height 488
click at [1128, 461] on div "--ACTIVO en Obra Social según consulta SSS-- DATOS DE AFILIACION VIGENTE Datos …" at bounding box center [784, 220] width 1023 height 797
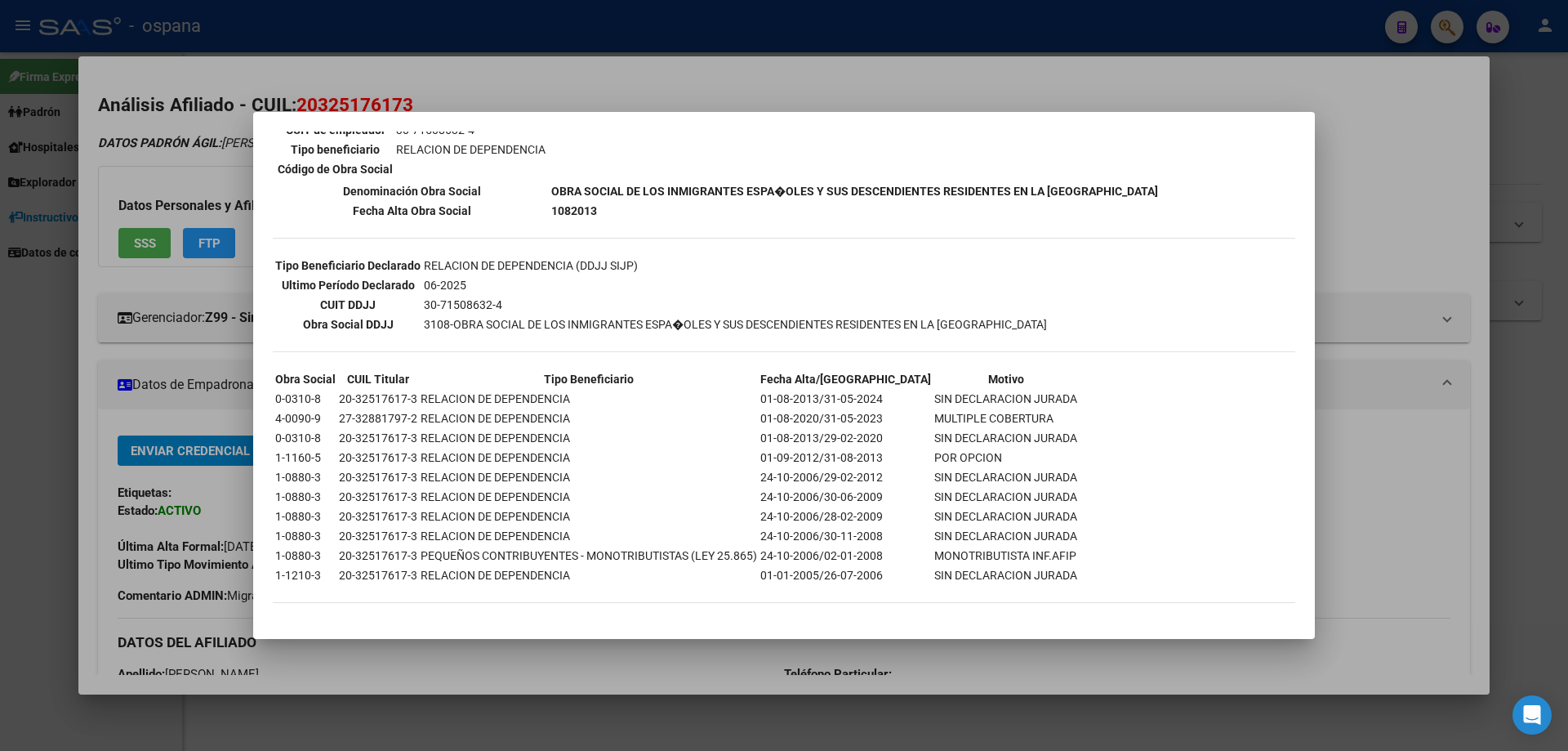
scroll to position [0, 0]
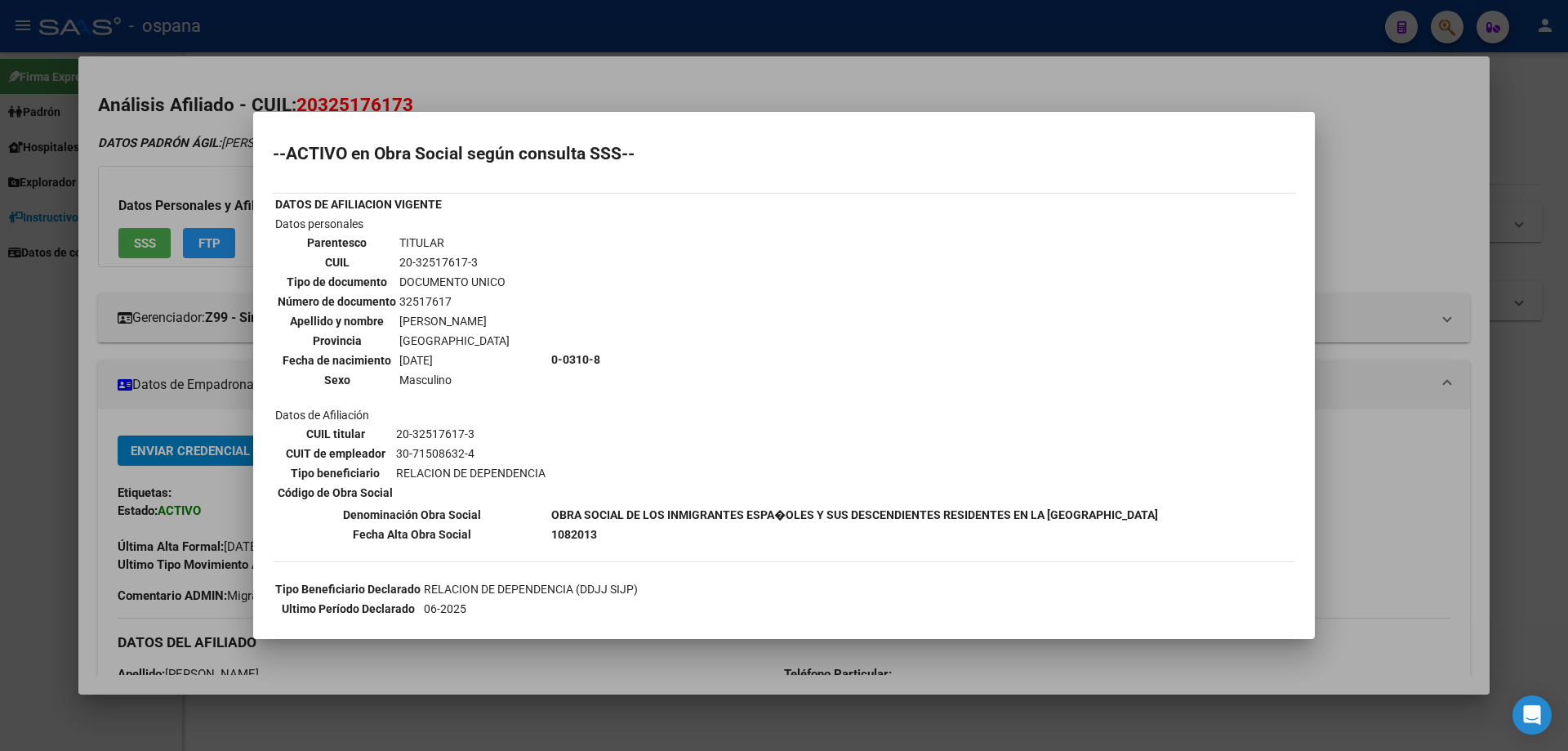
click at [1434, 186] on div at bounding box center [784, 376] width 1568 height 751
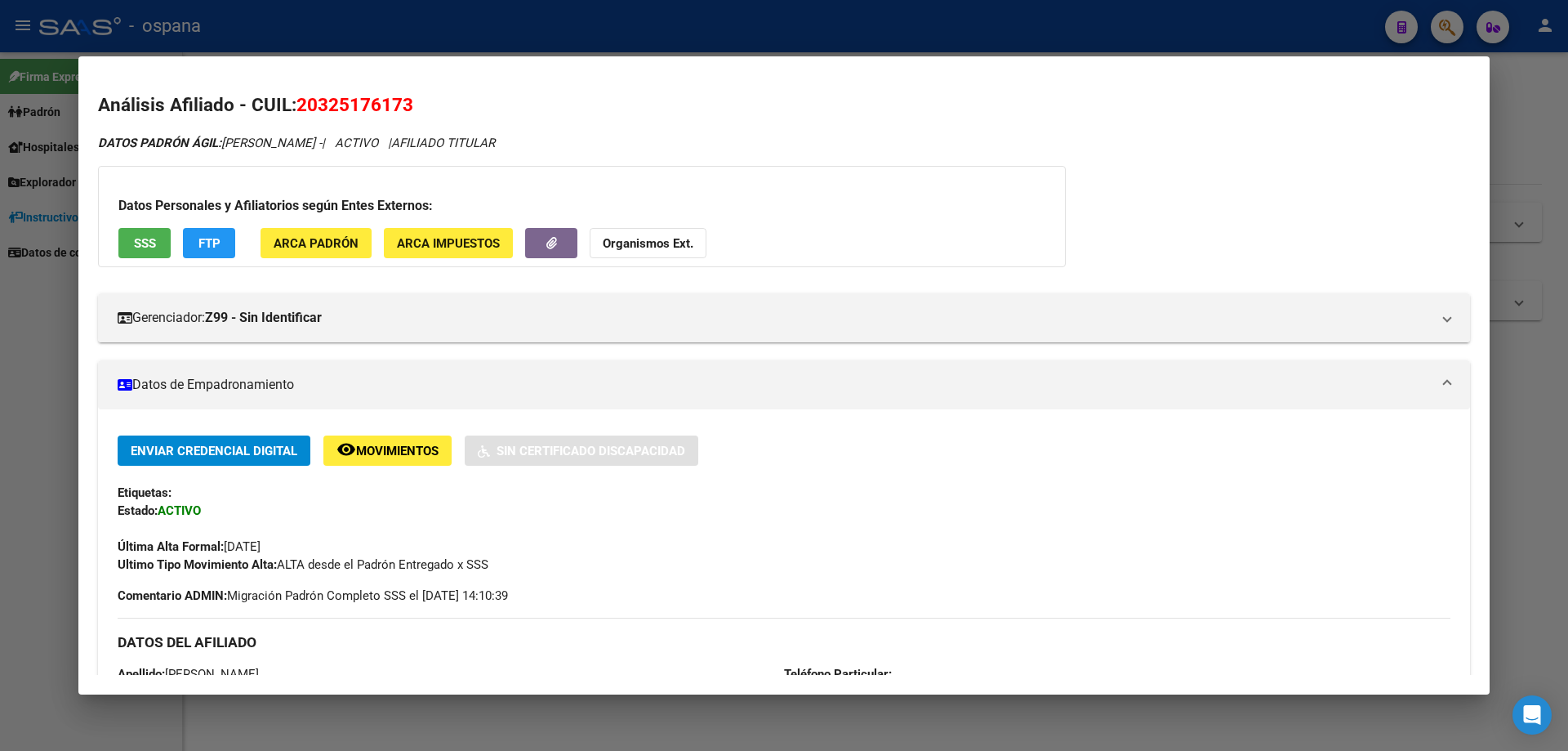
click at [493, 17] on div at bounding box center [784, 376] width 1568 height 751
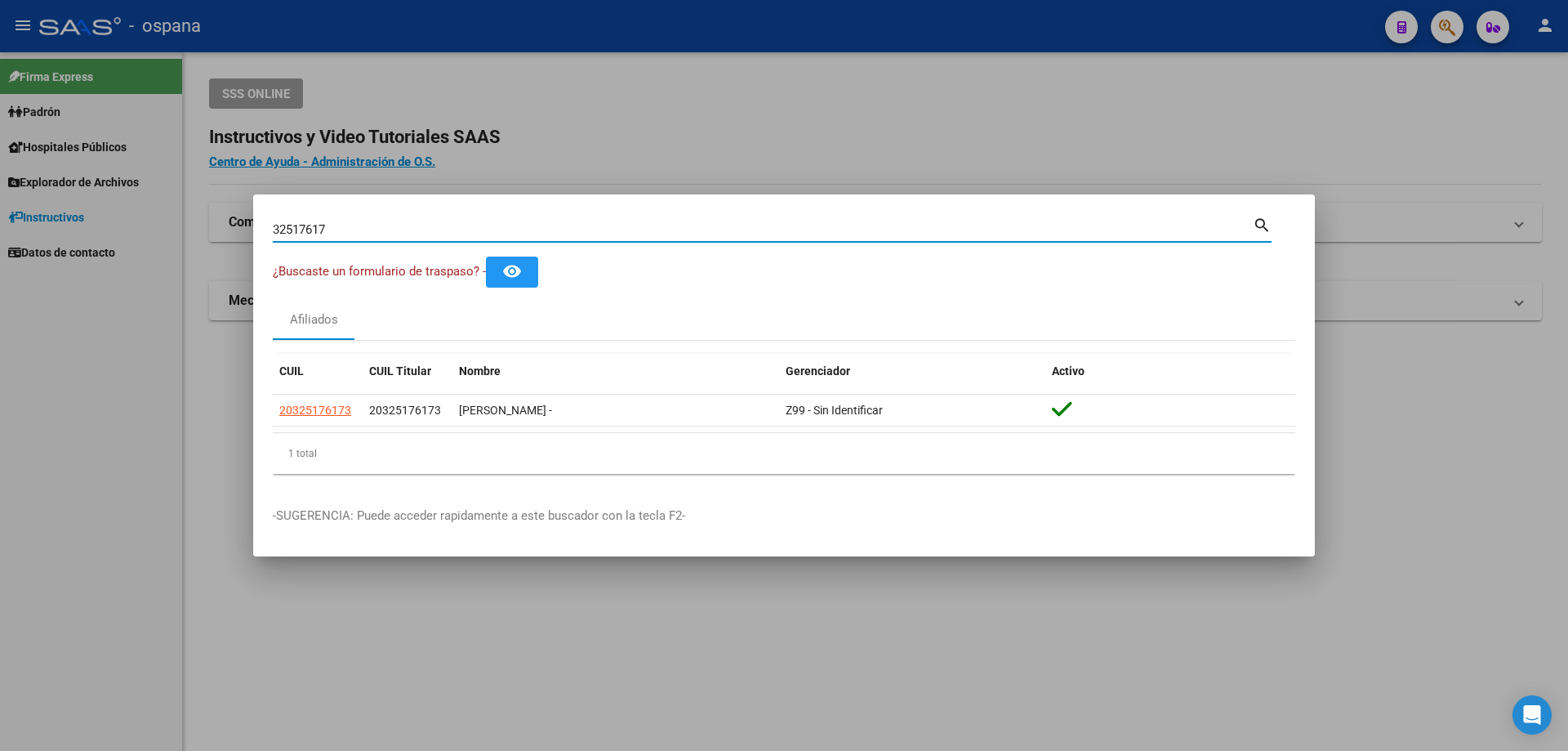
drag, startPoint x: 334, startPoint y: 231, endPoint x: 67, endPoint y: 219, distance: 267.3
click at [68, 220] on div "32517617 Buscar (apellido, dni, cuil, nro traspaso, cuit, obra social) search ¿…" at bounding box center [784, 376] width 1568 height 751
paste input "47.028.118"
click at [290, 225] on input "47.028.118" at bounding box center [763, 229] width 980 height 15
type input "47028118"
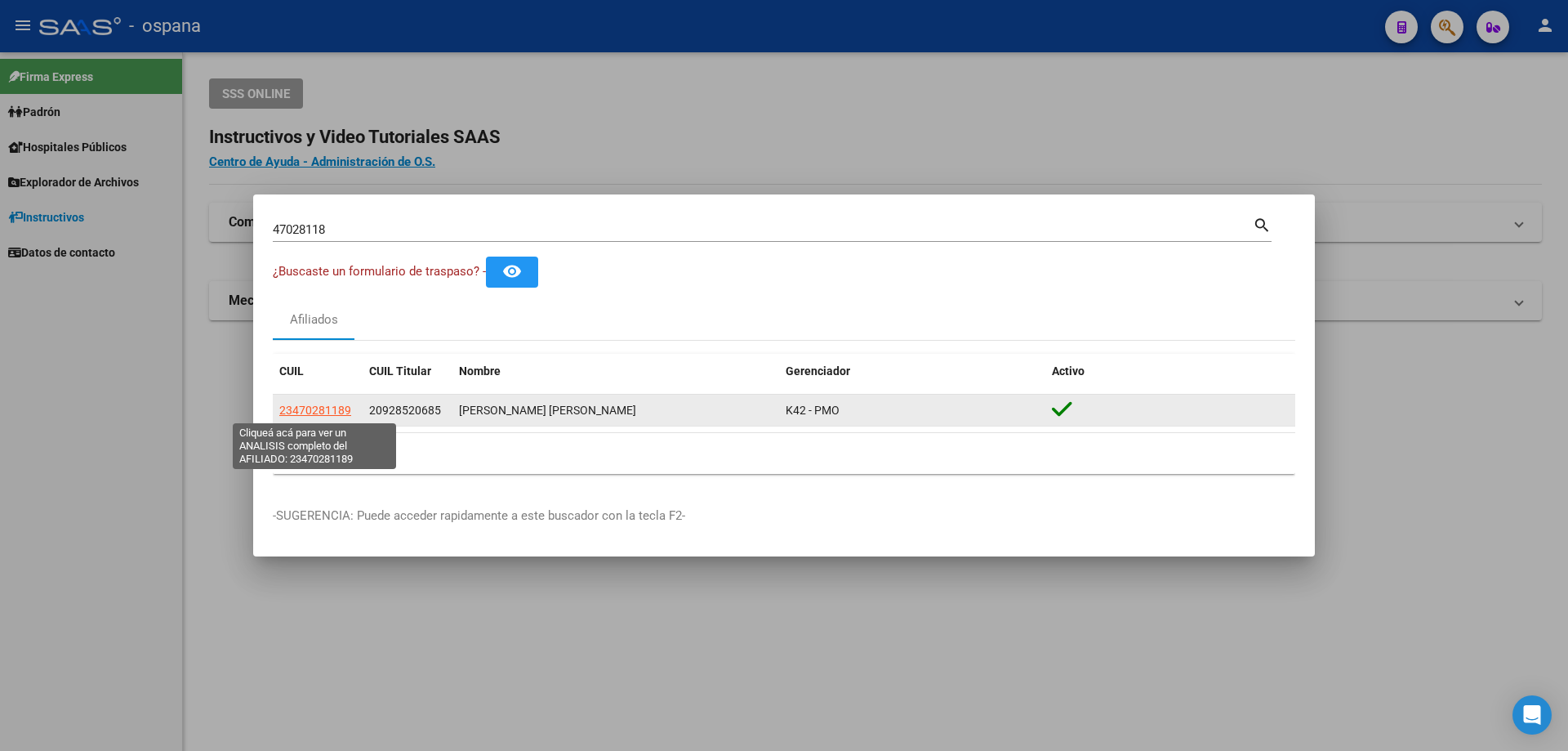
click at [324, 412] on span "23470281189" at bounding box center [315, 410] width 72 height 13
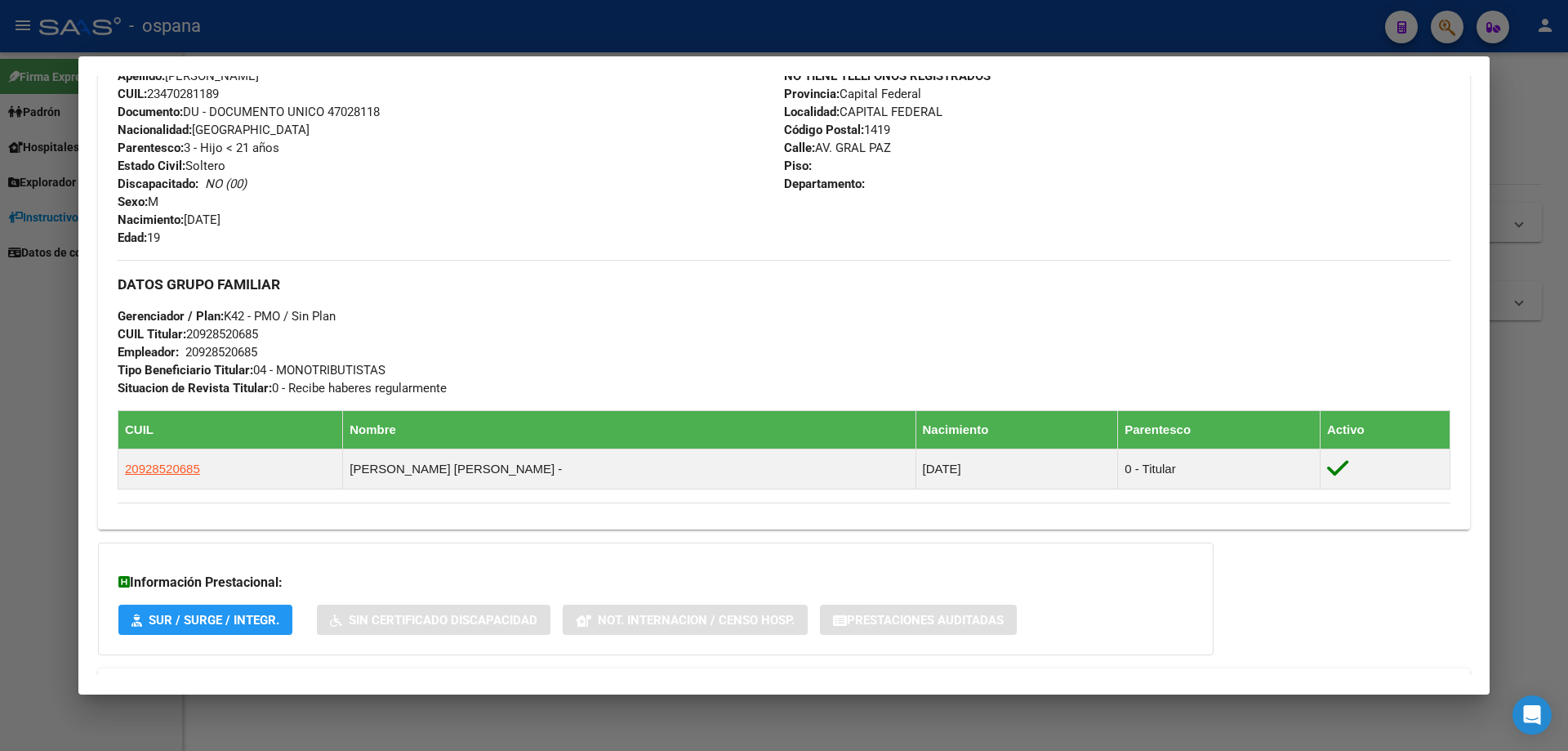
scroll to position [676, 0]
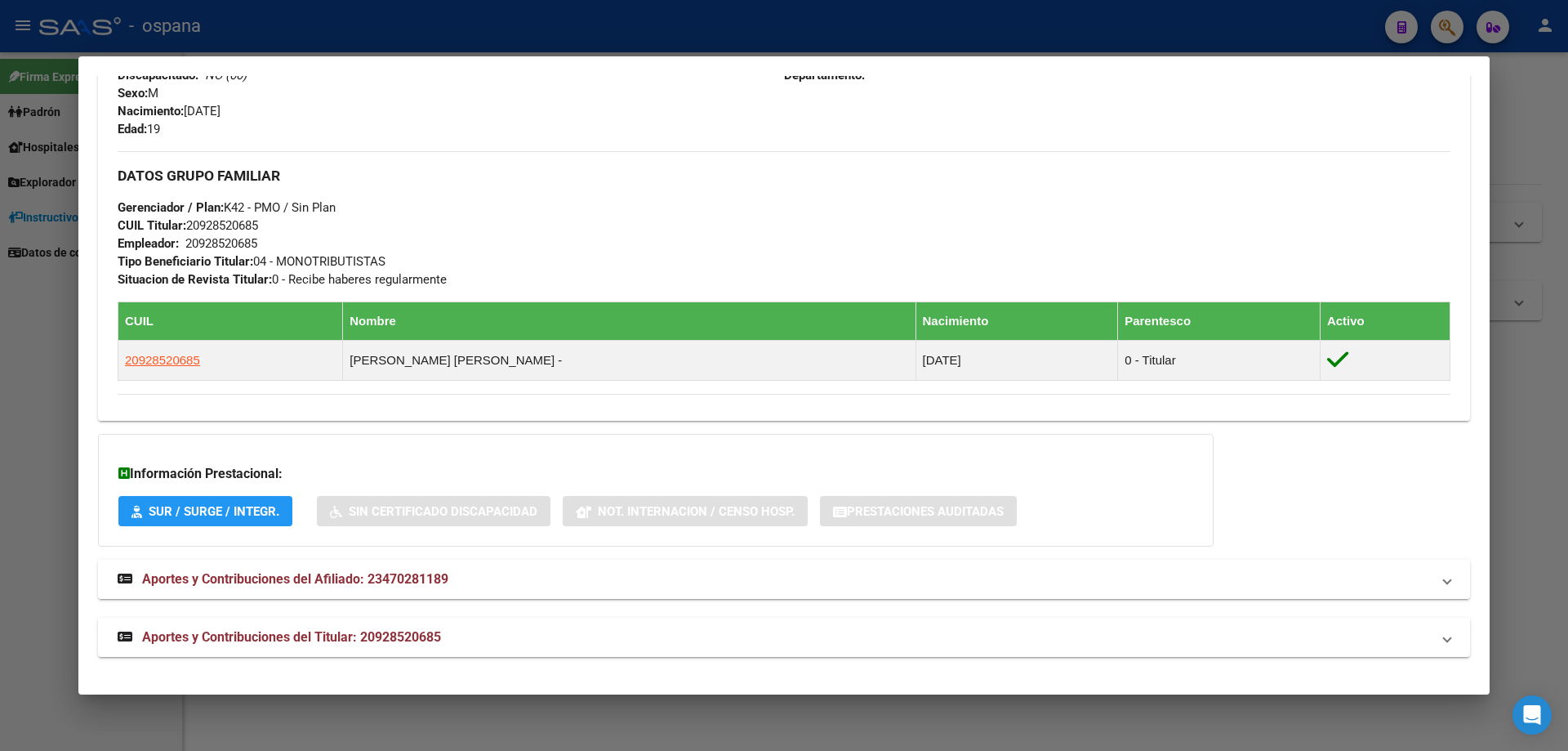
click at [332, 580] on span "Aportes y Contribuciones del Afiliado: 23470281189" at bounding box center [294, 579] width 306 height 16
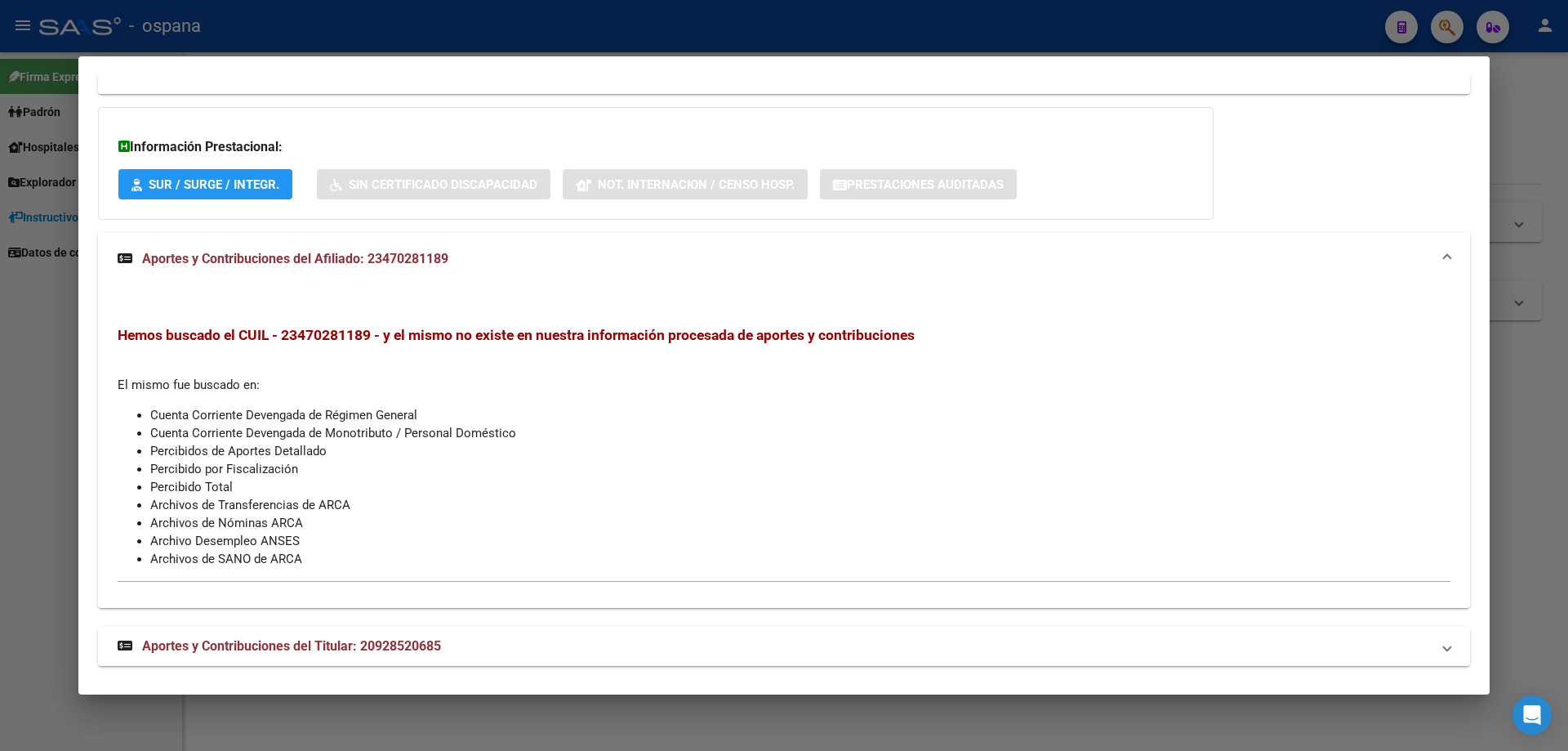
scroll to position [1012, 0]
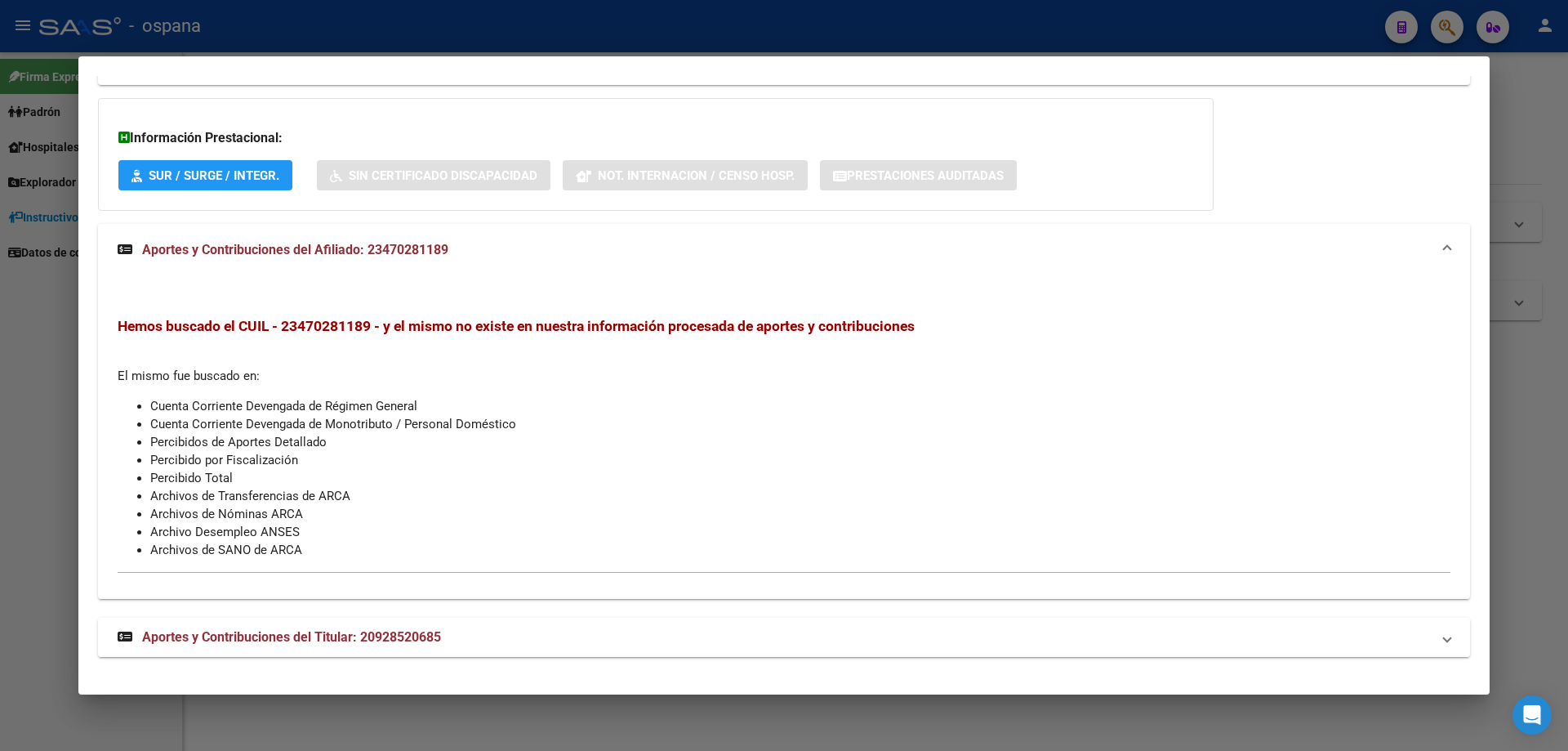
click at [351, 648] on mat-expansion-panel-header "Aportes y Contribuciones del Titular: 20928520685" at bounding box center [784, 638] width 1373 height 40
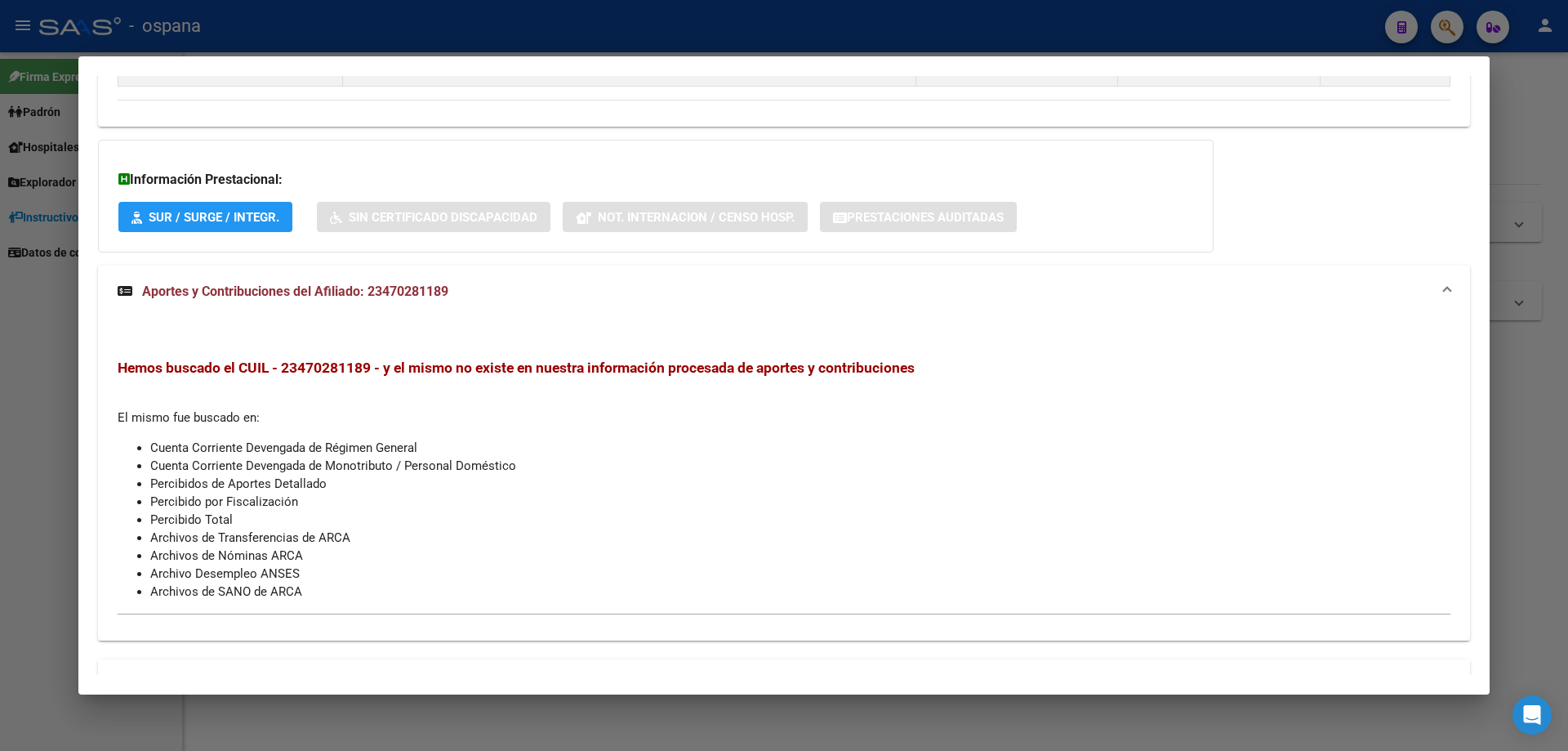
scroll to position [899, 0]
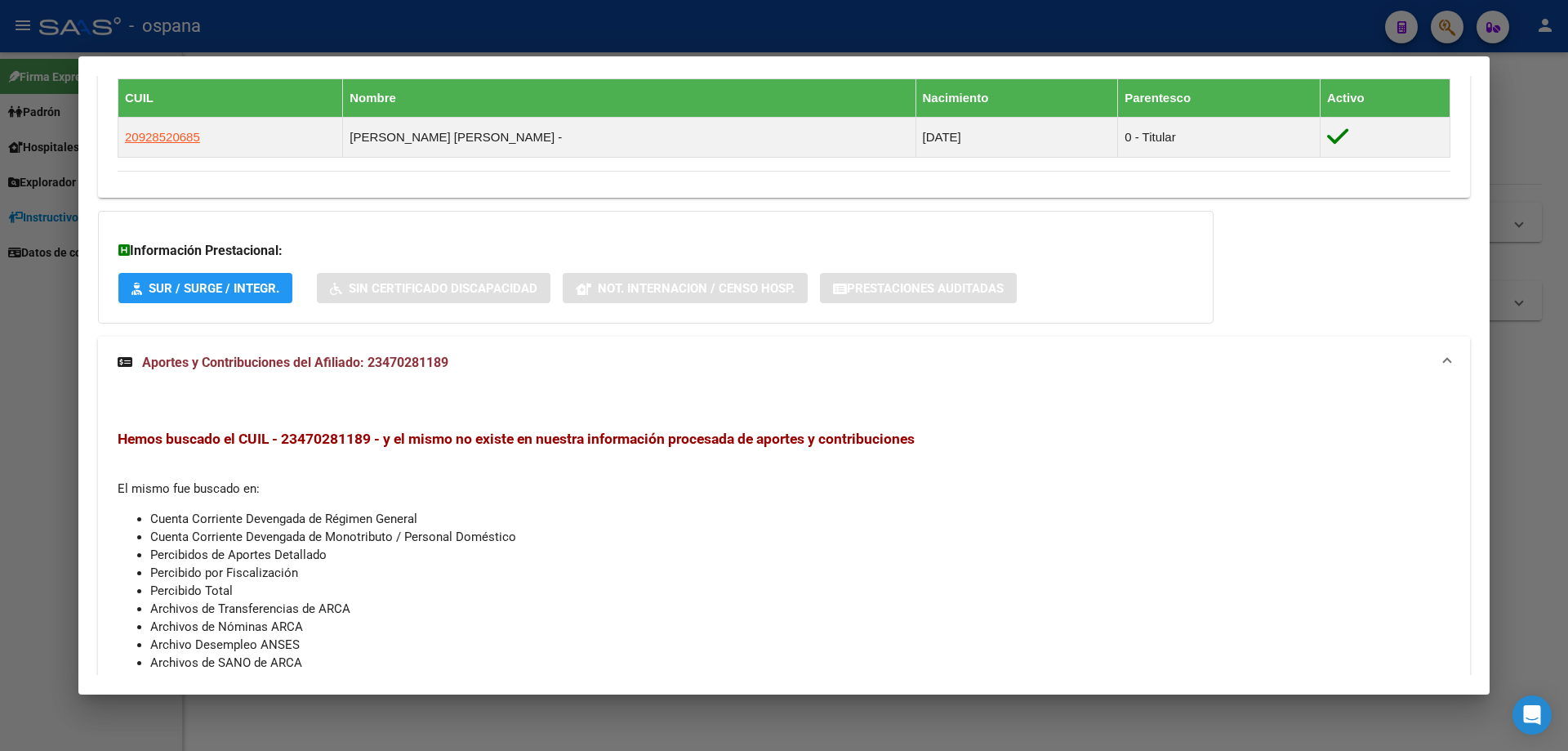
drag, startPoint x: 804, startPoint y: 366, endPoint x: 663, endPoint y: 376, distance: 141.4
click at [663, 376] on mat-expansion-panel-header "Aportes y Contribuciones del Afiliado: 23470281189" at bounding box center [784, 362] width 1373 height 52
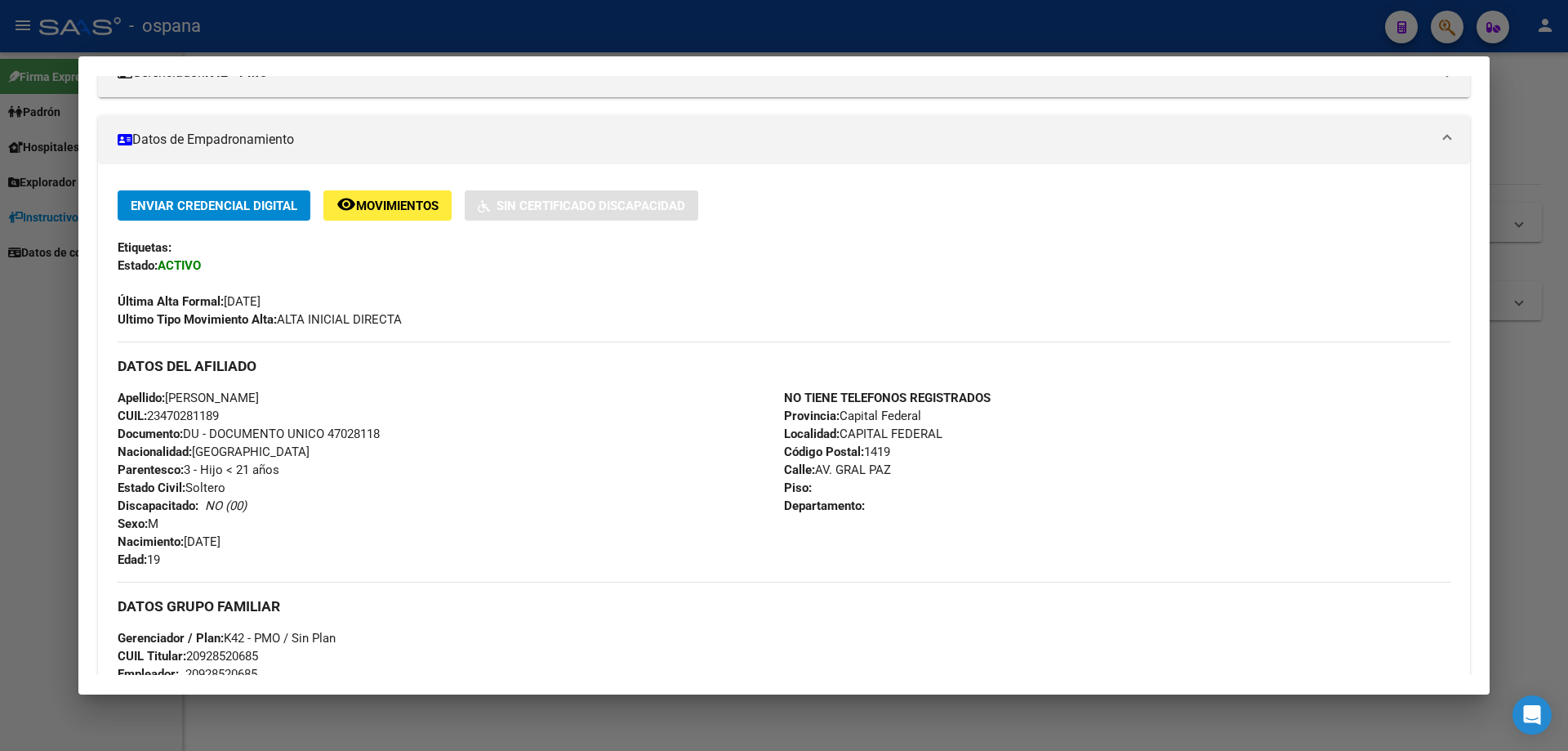
scroll to position [327, 0]
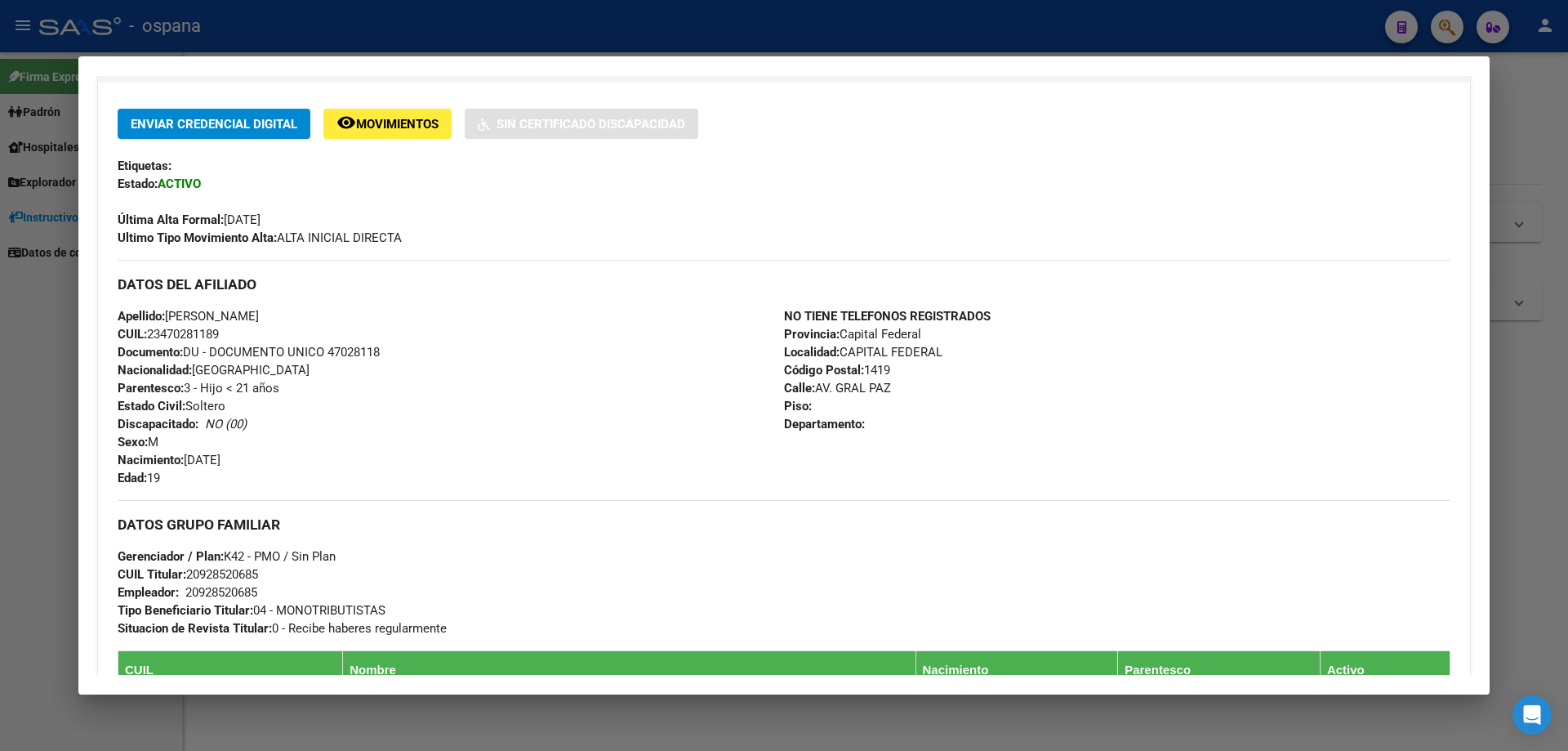
drag, startPoint x: 163, startPoint y: 478, endPoint x: 87, endPoint y: 468, distance: 76.7
click at [87, 468] on mat-dialog-content "Análisis Afiliado - CUIL: 23470281189 DATOS PADRÓN ÁGIL: [PERSON_NAME] [PERSON_…" at bounding box center [784, 376] width 1411 height 599
click at [379, 418] on div "Apellido: [PERSON_NAME]: 23470281189 Documento: DU - DOCUMENTO UNICO 47028118 N…" at bounding box center [451, 397] width 666 height 180
click at [442, 424] on div "Apellido: [PERSON_NAME]: 23470281189 Documento: DU - DOCUMENTO UNICO 47028118 N…" at bounding box center [451, 397] width 666 height 180
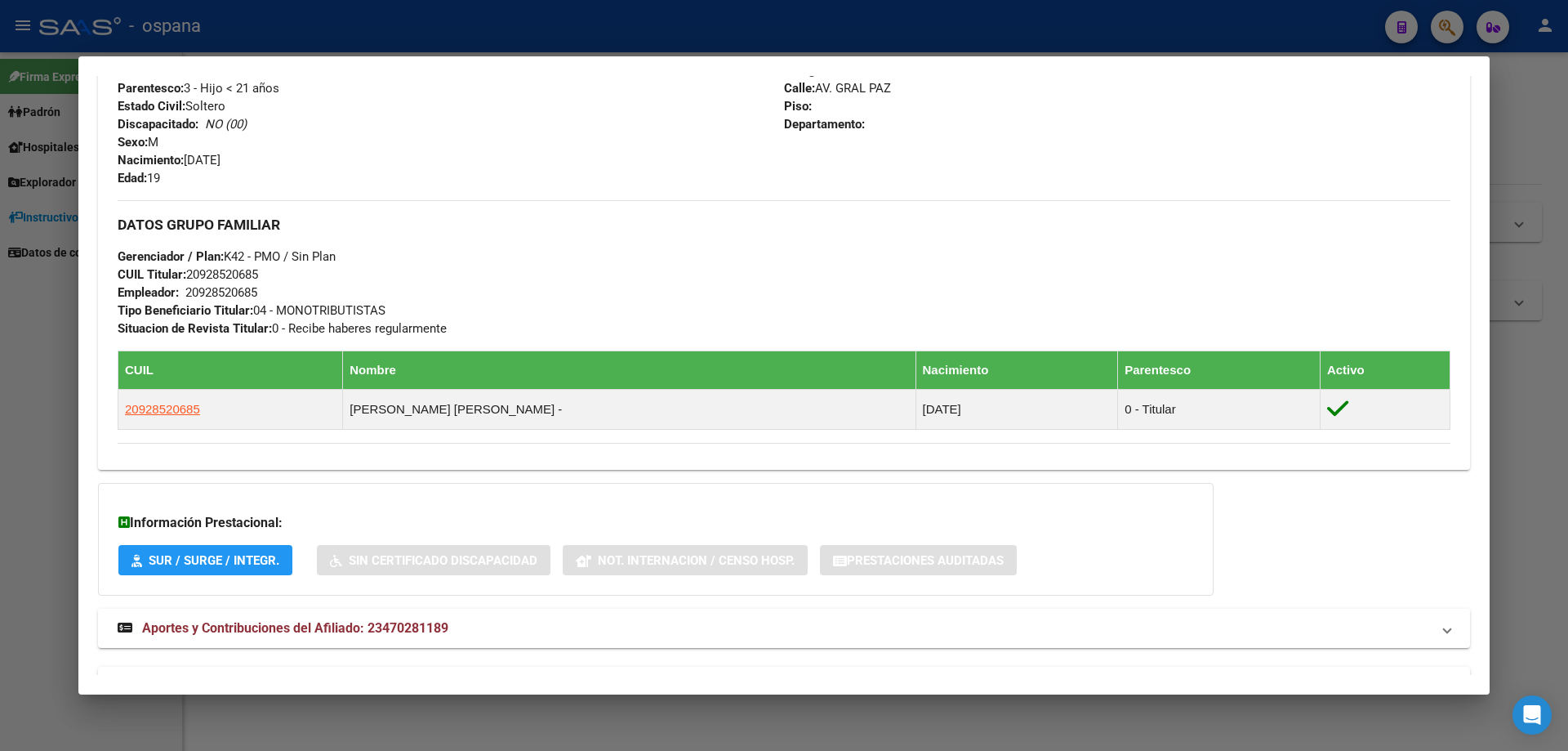
scroll to position [735, 0]
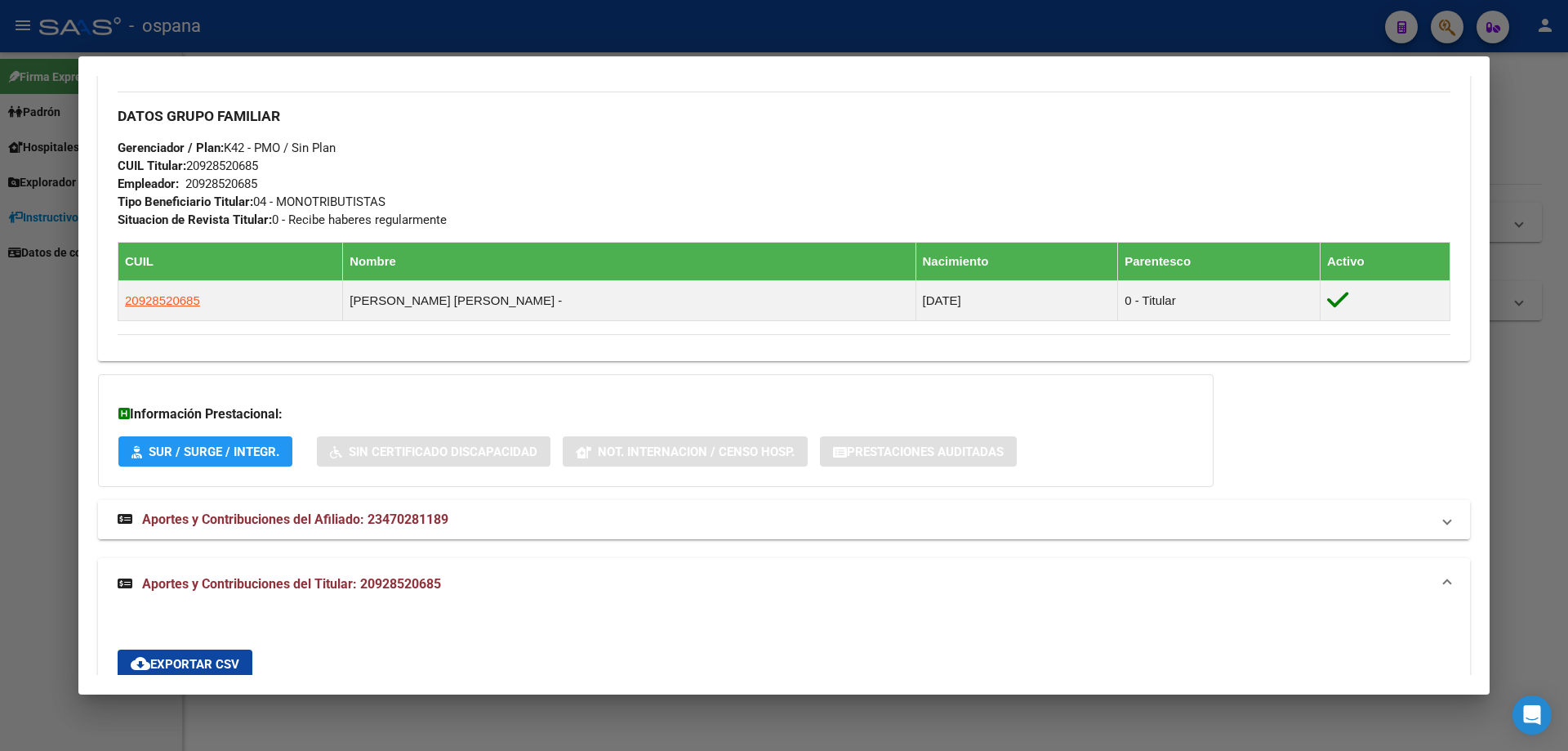
click at [312, 527] on span "Aportes y Contribuciones del Afiliado: 23470281189" at bounding box center [294, 519] width 306 height 16
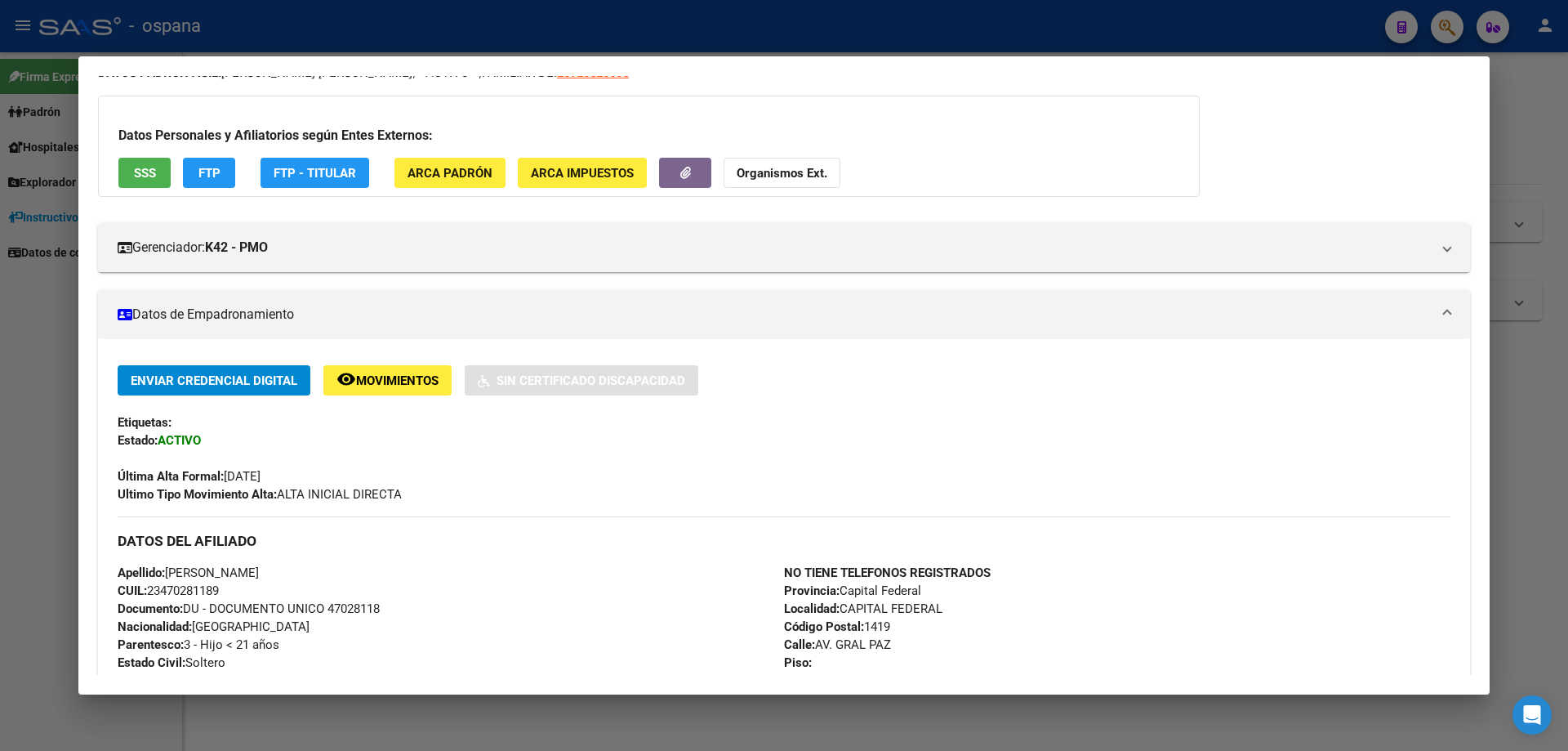
scroll to position [0, 0]
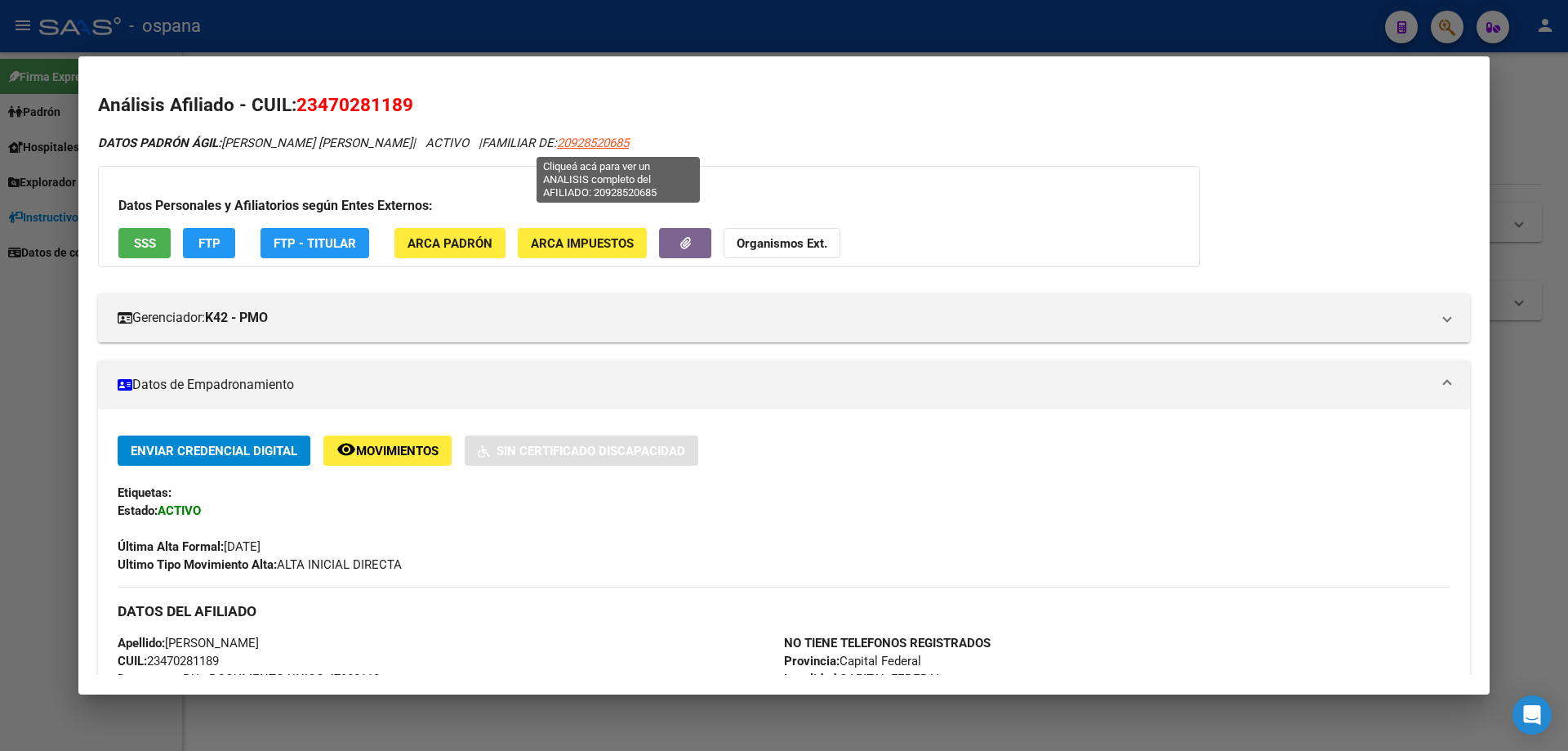
click at [604, 142] on span "20928520685" at bounding box center [592, 143] width 72 height 15
type textarea "20928520685"
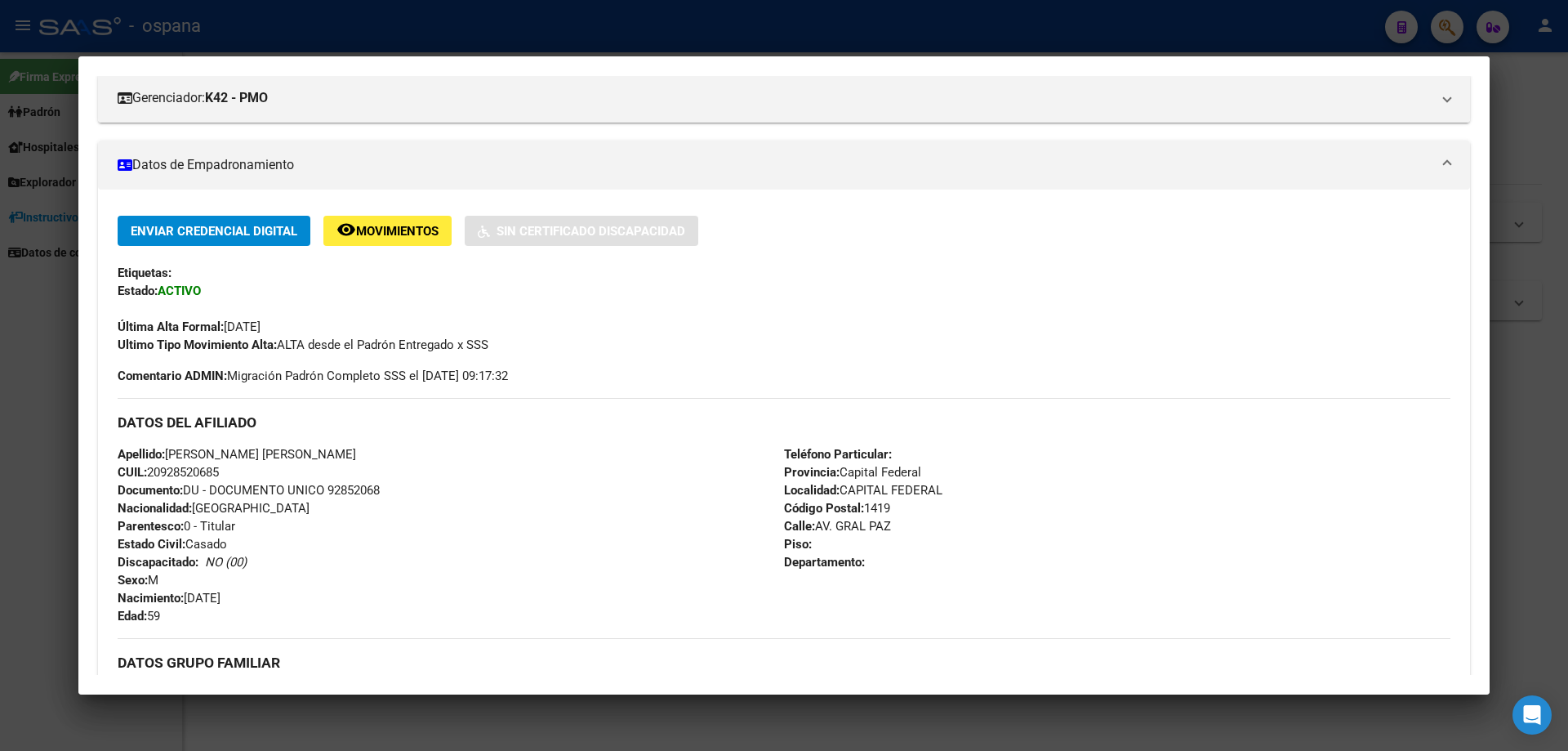
scroll to position [245, 0]
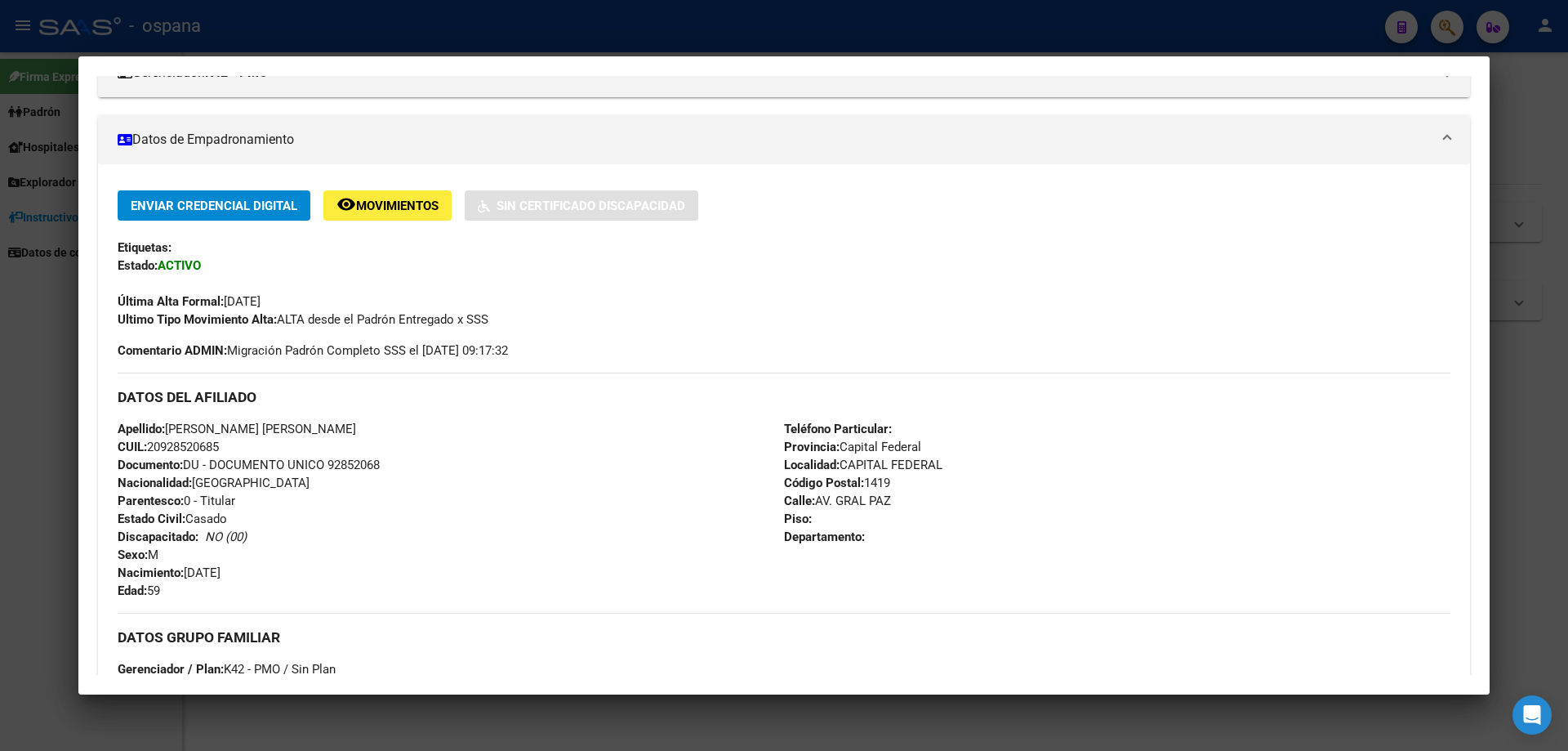
drag, startPoint x: 167, startPoint y: 446, endPoint x: 190, endPoint y: 445, distance: 23.0
click at [190, 445] on span "CUIL: 20928520685" at bounding box center [168, 447] width 101 height 15
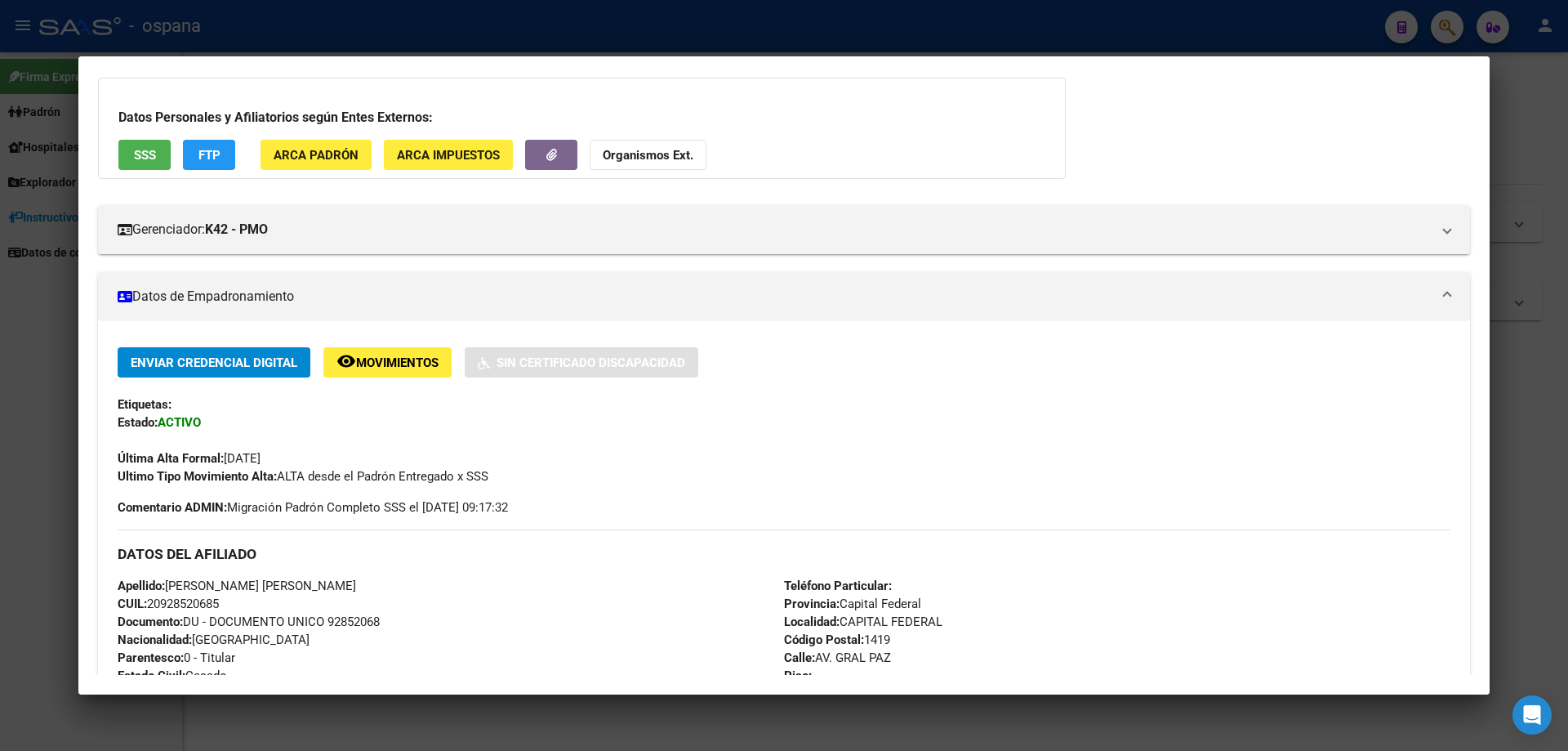
scroll to position [0, 0]
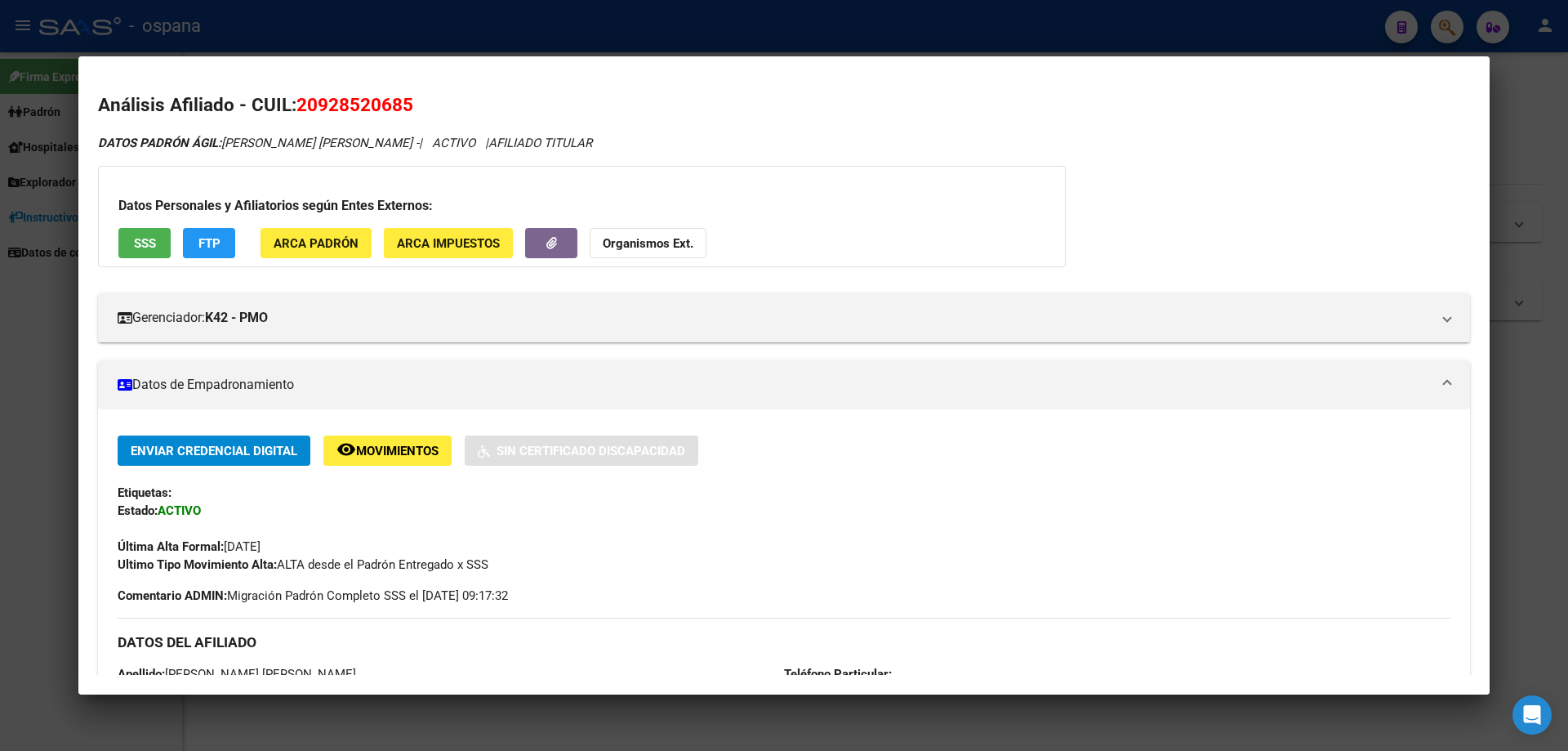
drag, startPoint x: 346, startPoint y: 101, endPoint x: 374, endPoint y: 103, distance: 28.1
click at [374, 103] on span "20928520685" at bounding box center [355, 105] width 117 height 21
click at [439, 95] on h2 "Análisis Afiliado - CUIL: 20928520685" at bounding box center [784, 106] width 1373 height 28
click at [65, 213] on div at bounding box center [784, 376] width 1568 height 751
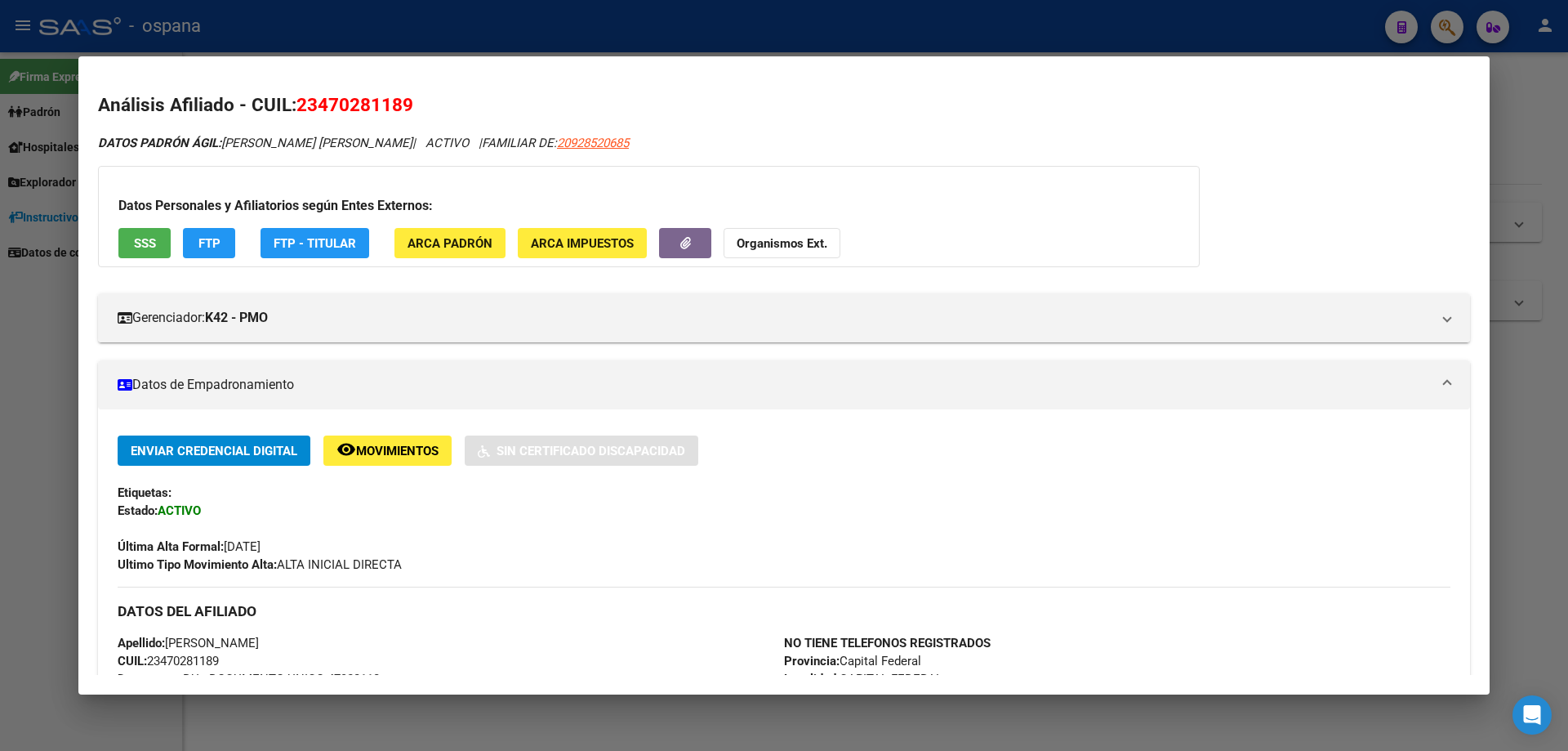
click at [1553, 98] on div at bounding box center [784, 376] width 1568 height 751
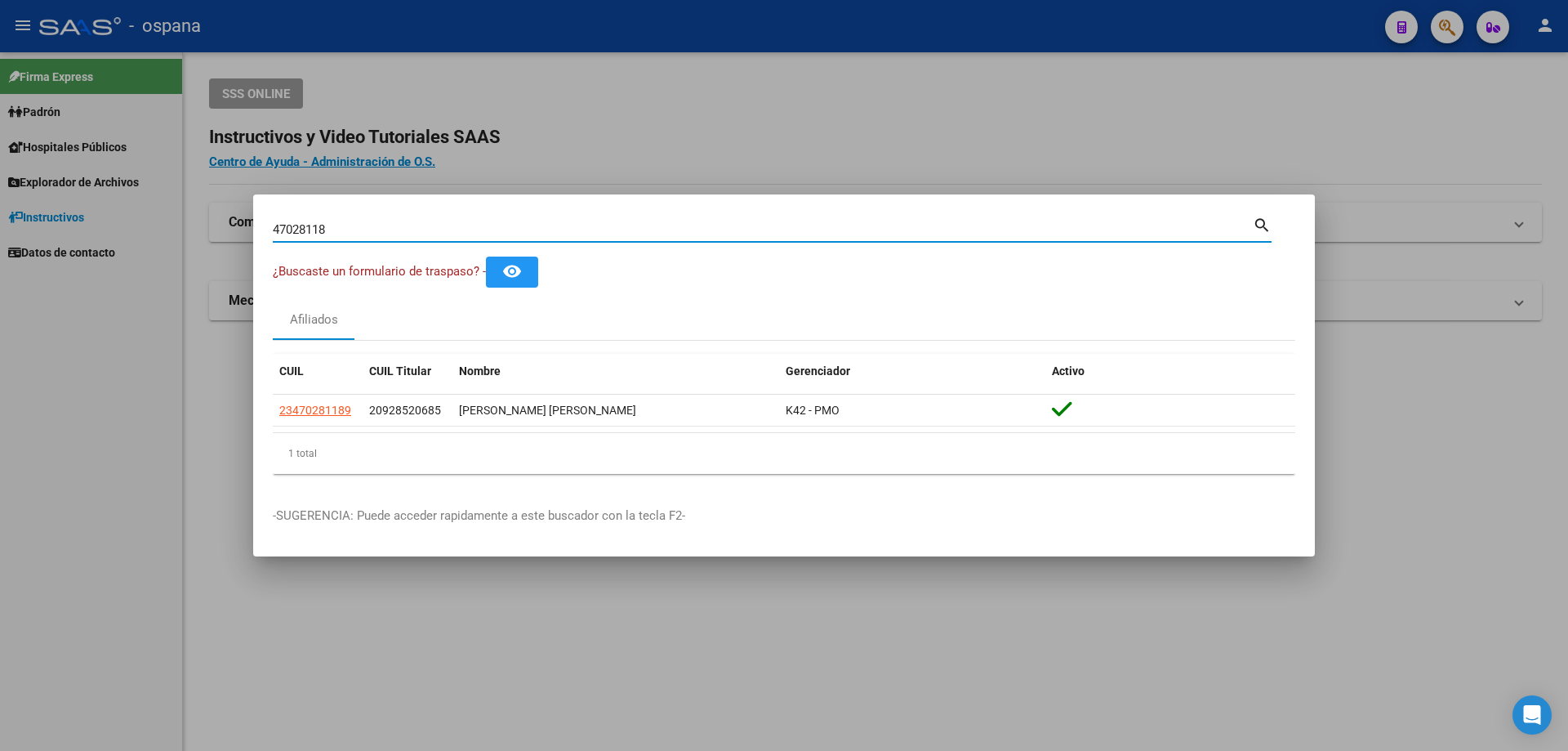
drag, startPoint x: 323, startPoint y: 238, endPoint x: 119, endPoint y: 210, distance: 205.9
click at [119, 210] on div "47028118 Buscar (apellido, dni, cuil, nro traspaso, cuit, obra social) search ¿…" at bounding box center [784, 376] width 1568 height 751
paste input "20470881"
type input "20470887"
click at [237, 635] on div at bounding box center [784, 376] width 1568 height 751
